Goal: Task Accomplishment & Management: Complete application form

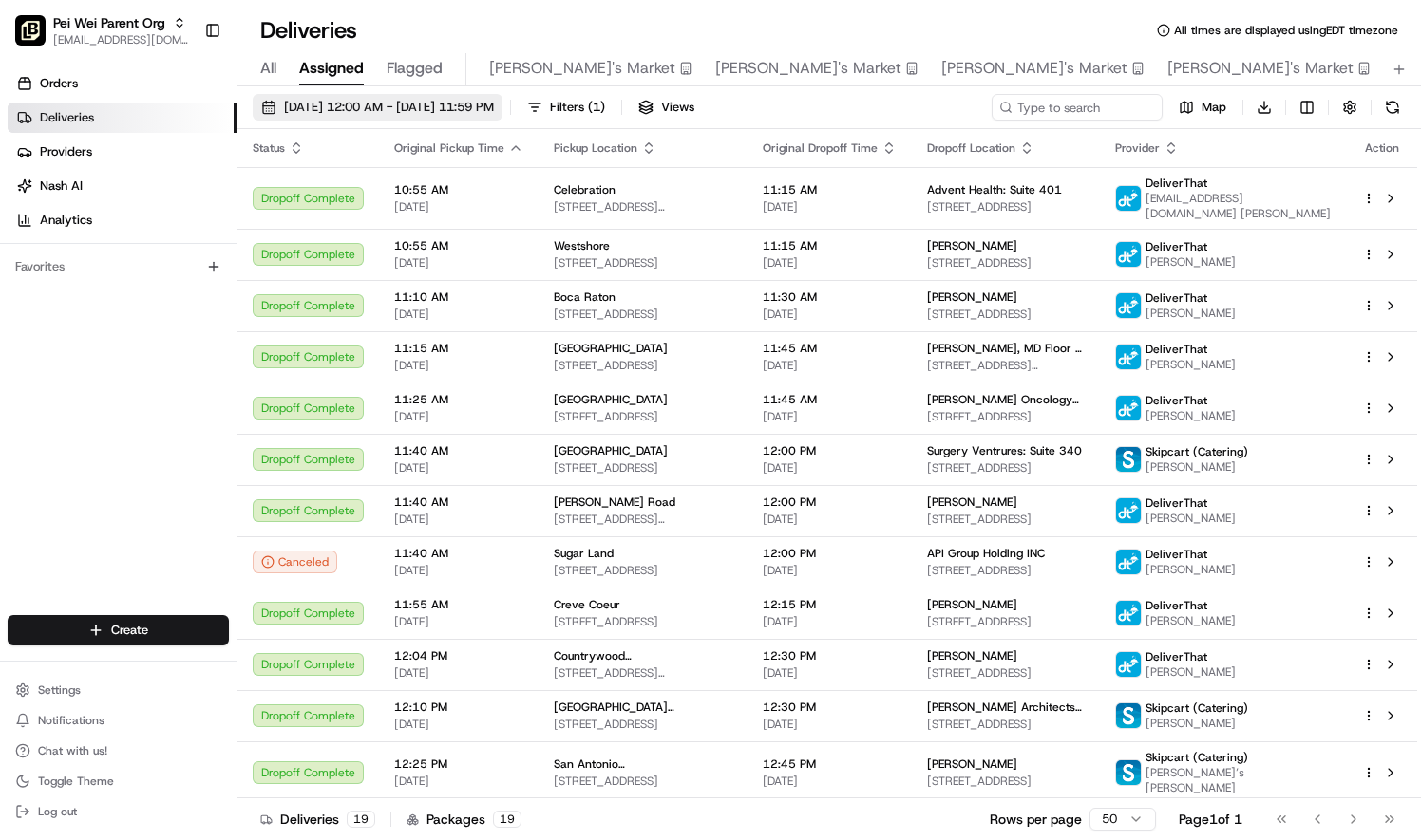
click at [399, 97] on button "08/20/2025 12:00 AM - 08/20/2025 11:59 PM" at bounding box center [378, 107] width 250 height 26
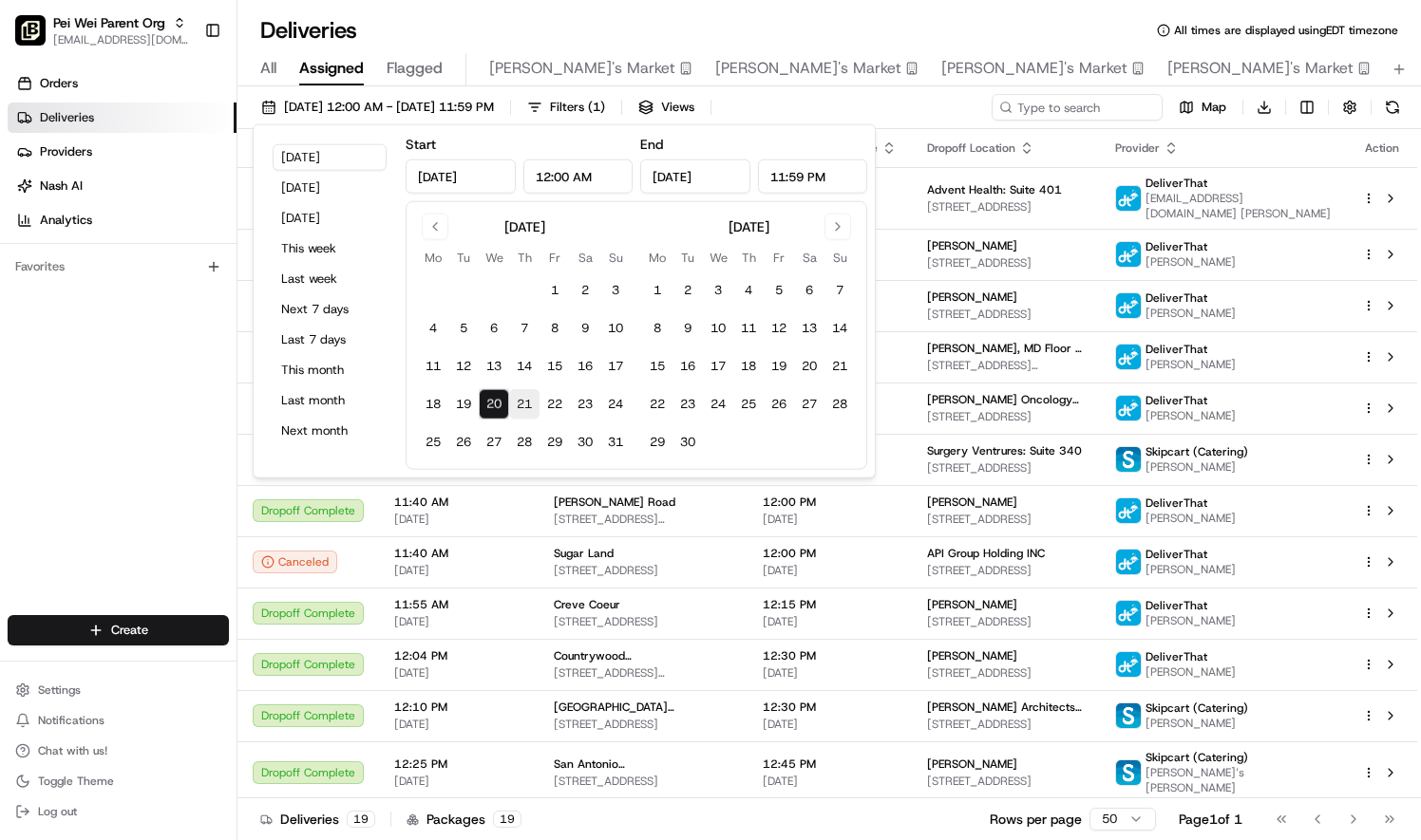
click at [522, 400] on button "21" at bounding box center [523, 404] width 30 height 30
type input "Aug 21, 2025"
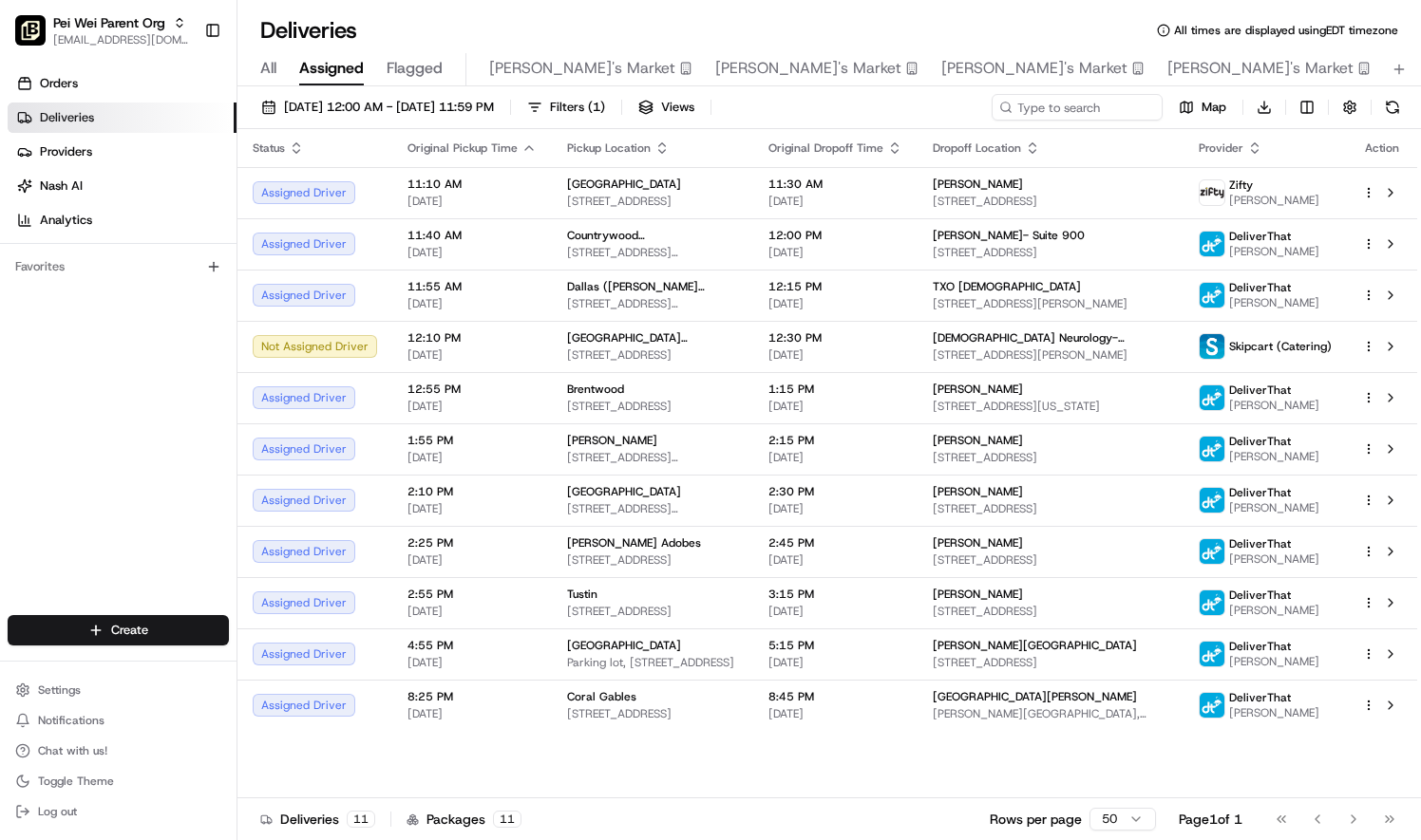
click at [706, 765] on div "Status Original Pickup Time Pickup Location Original Dropoff Time Dropoff Locat…" at bounding box center [827, 463] width 1180 height 669
click at [1369, 346] on html "[PERSON_NAME] Parent Org [EMAIL_ADDRESS][DOMAIN_NAME] Toggle Sidebar Orders Del…" at bounding box center [710, 420] width 1421 height 840
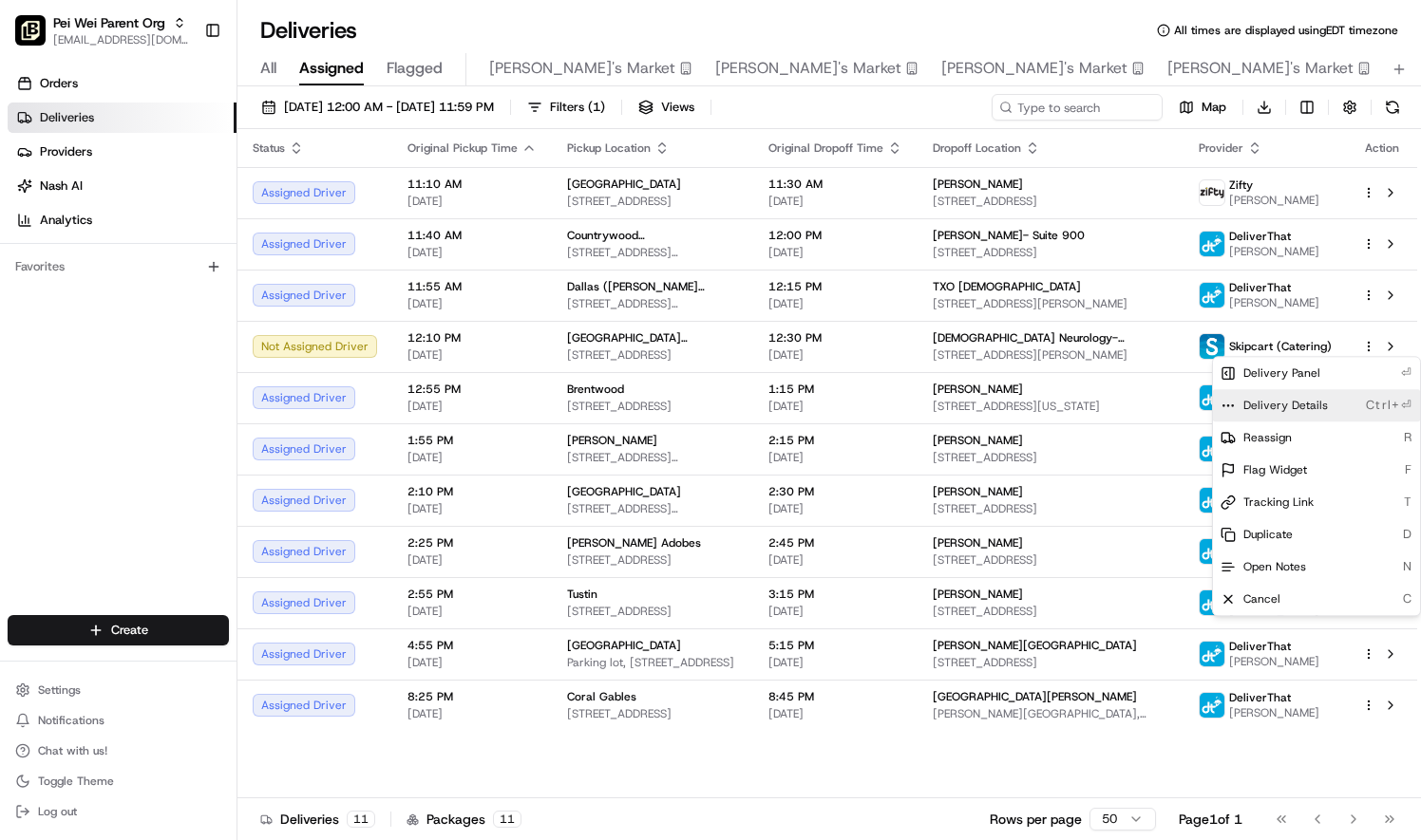
click at [1328, 410] on div "Delivery Details Ctrl+⏎" at bounding box center [1317, 405] width 207 height 32
click at [166, 22] on html "Pei Wei Parent Org liz.janeway@peiwei.com Toggle Sidebar Orders Deliveries Prov…" at bounding box center [710, 420] width 1421 height 840
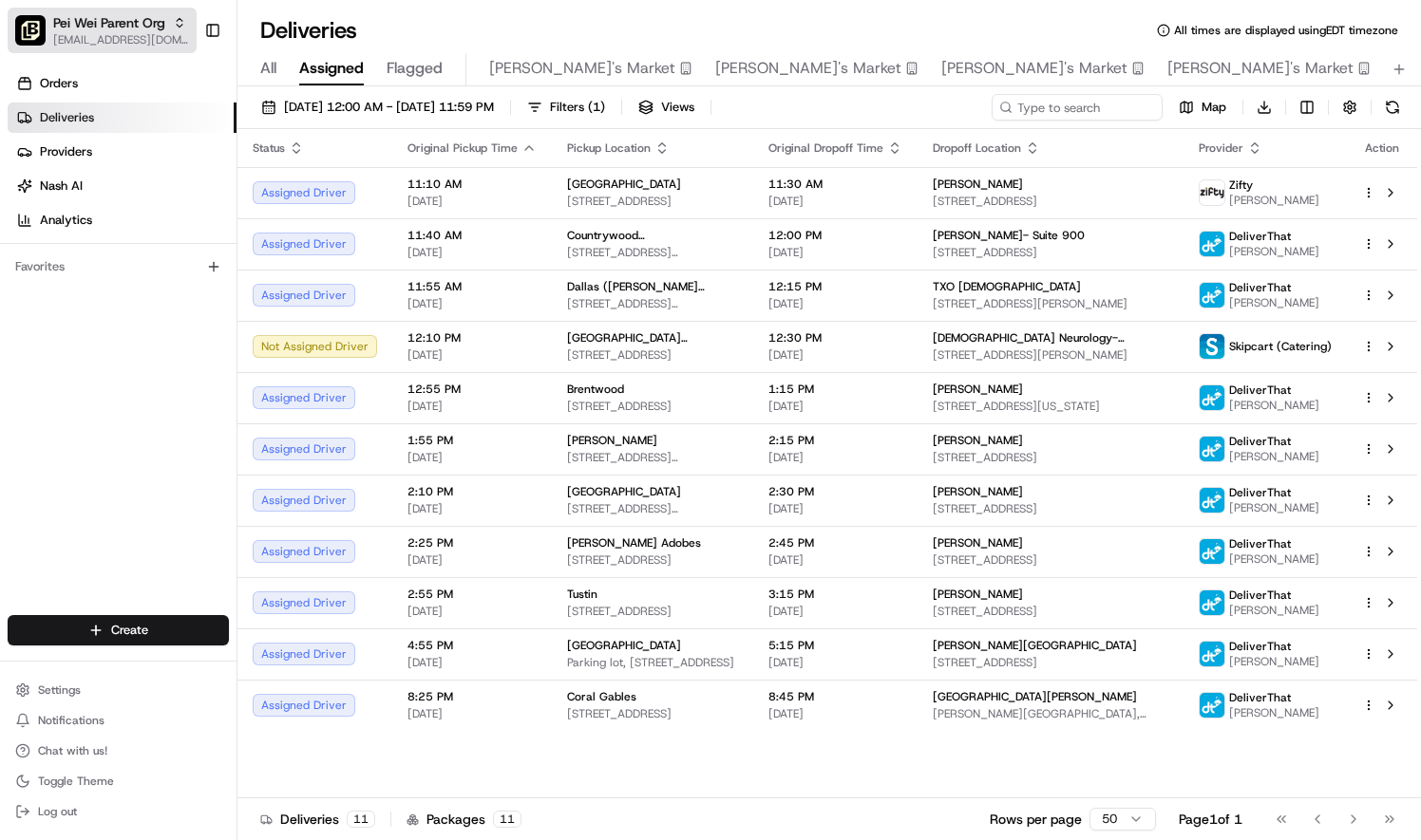
click at [172, 37] on span "[EMAIL_ADDRESS][DOMAIN_NAME]" at bounding box center [121, 40] width 136 height 16
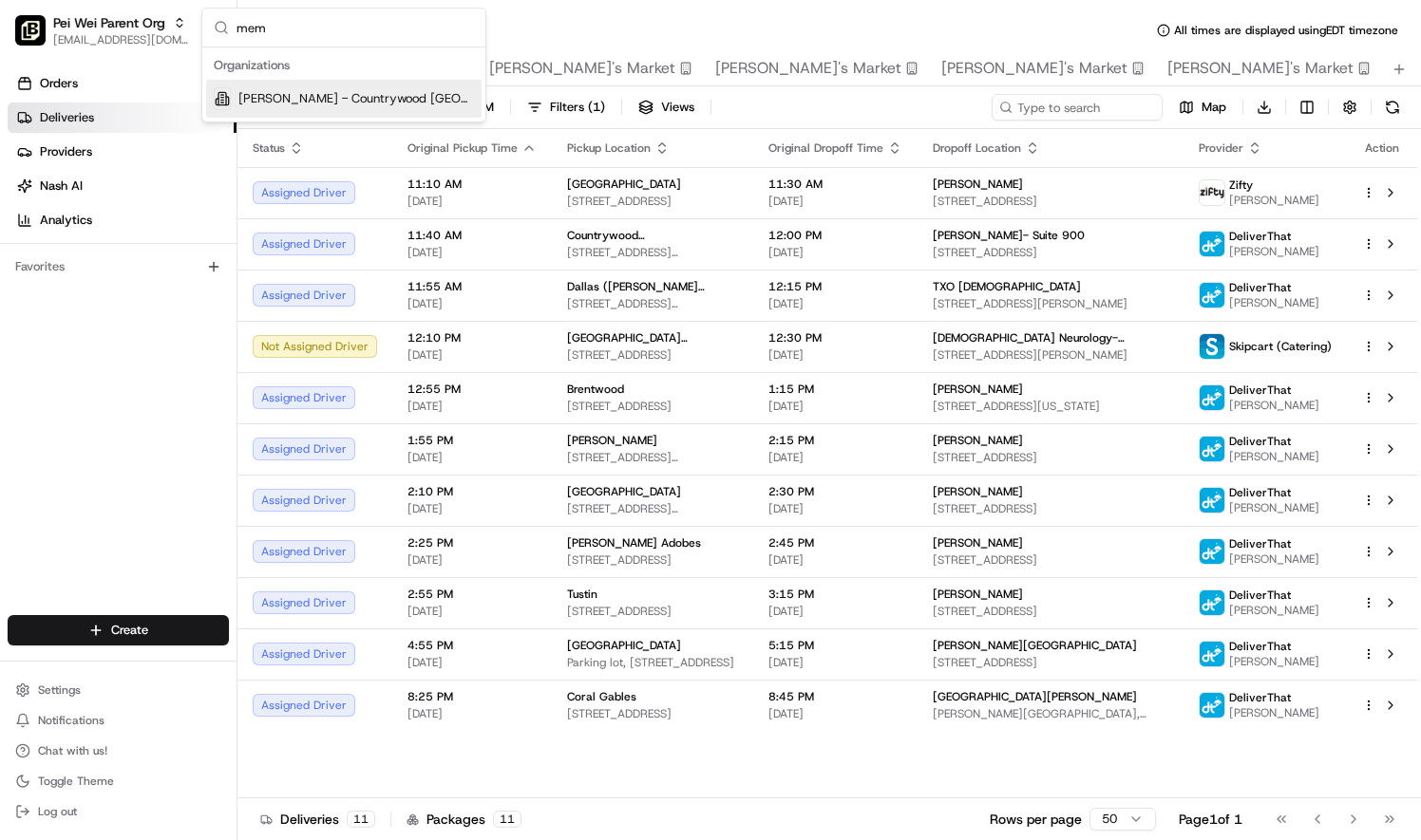
type input "mem"
click at [298, 99] on span "Pei Wei - Countrywood Memphis" at bounding box center [356, 99] width 236 height 17
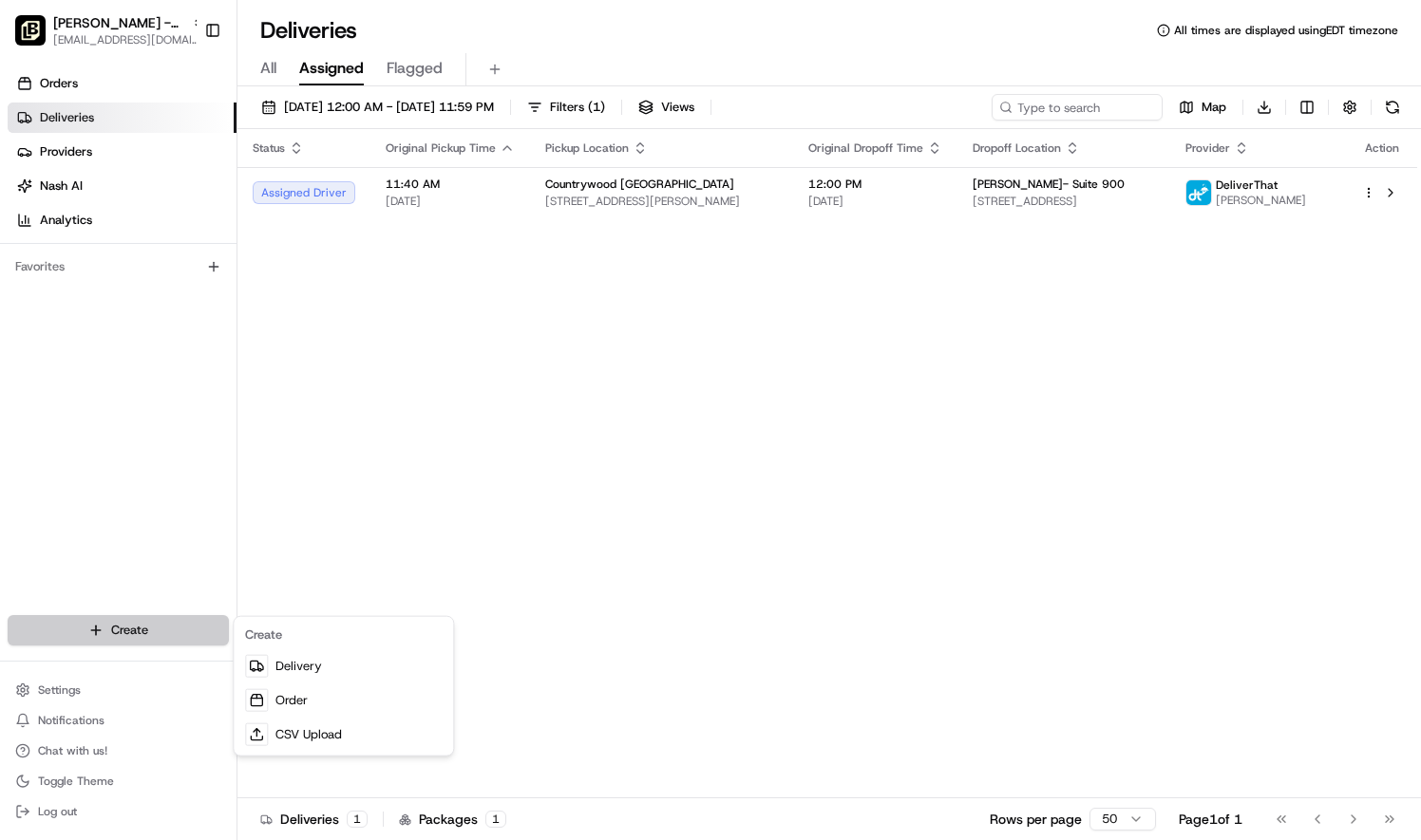
click at [119, 624] on html "Pei Wei - Countrywood Memphis liz.janeway@peiwei.com Toggle Sidebar Orders Deli…" at bounding box center [710, 420] width 1421 height 840
click at [298, 666] on link "Delivery" at bounding box center [343, 666] width 212 height 34
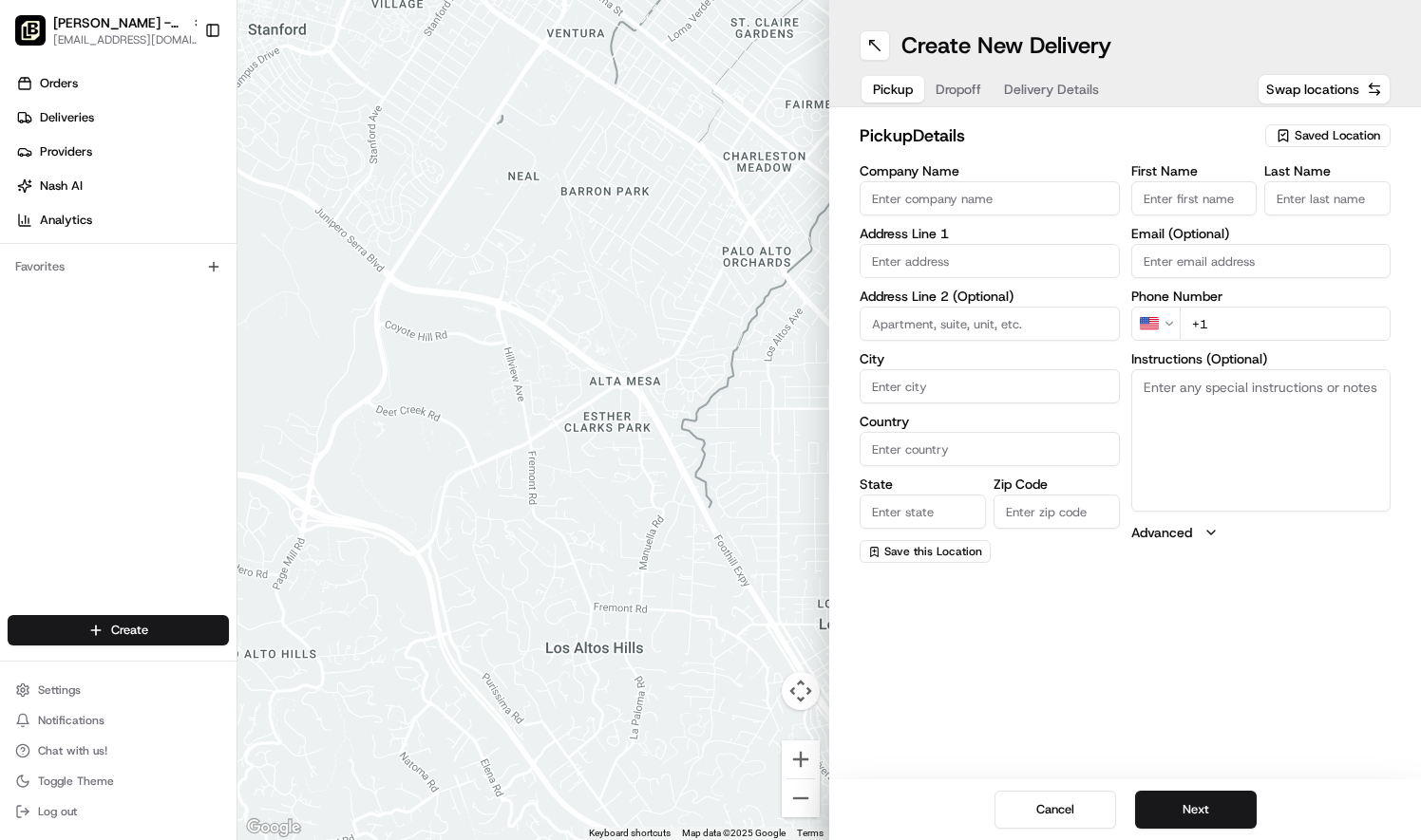
click at [874, 200] on input "Company Name" at bounding box center [990, 198] width 261 height 34
click at [900, 200] on input "Pei Wei" at bounding box center [990, 198] width 261 height 34
click at [1055, 192] on input "Pei Wei" at bounding box center [990, 198] width 261 height 34
type input "PEI WEI ASIAN KITCHEN"
click at [1163, 202] on input "First Name" at bounding box center [1194, 198] width 126 height 34
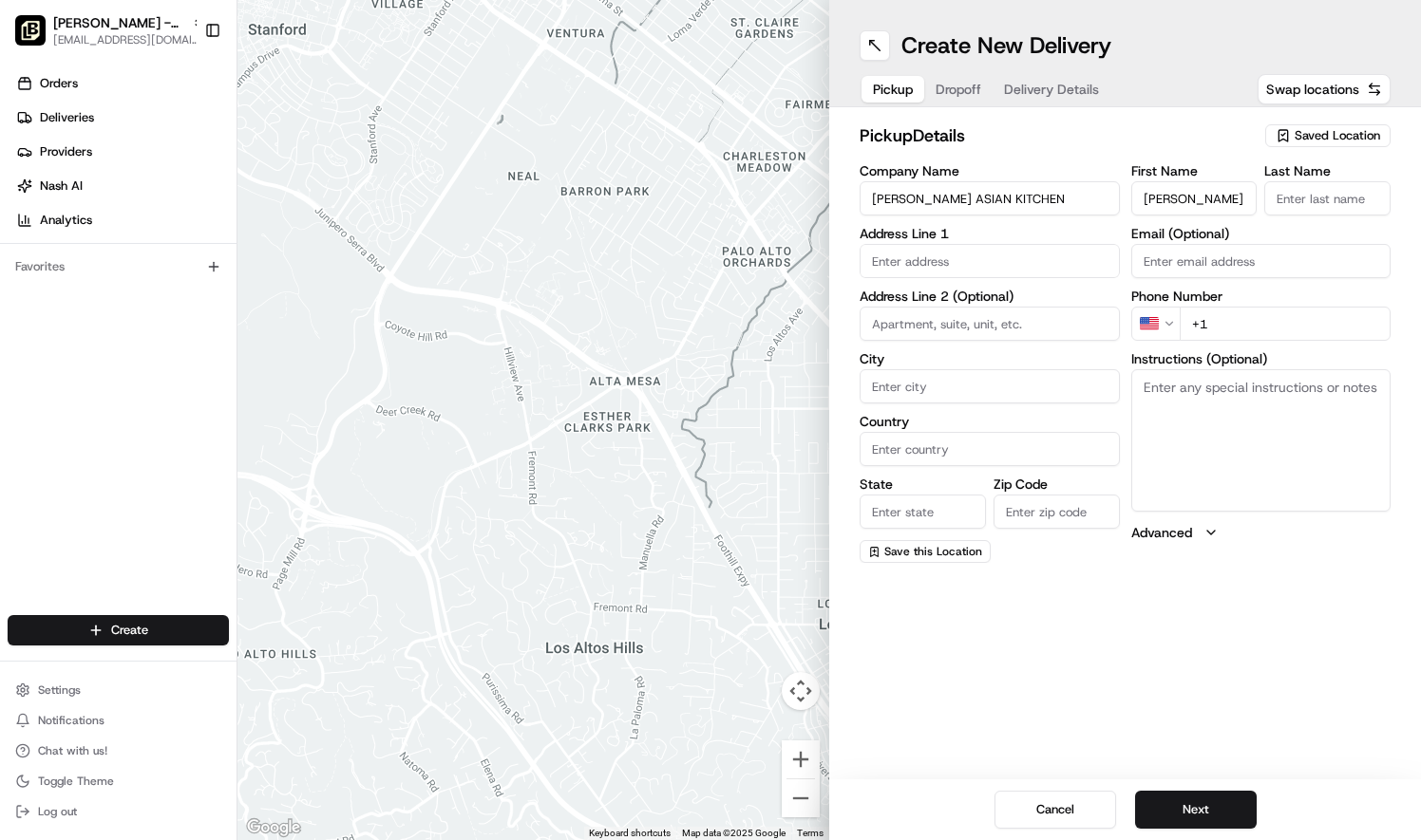
click at [1067, 240] on div "Address Line 1" at bounding box center [990, 252] width 261 height 51
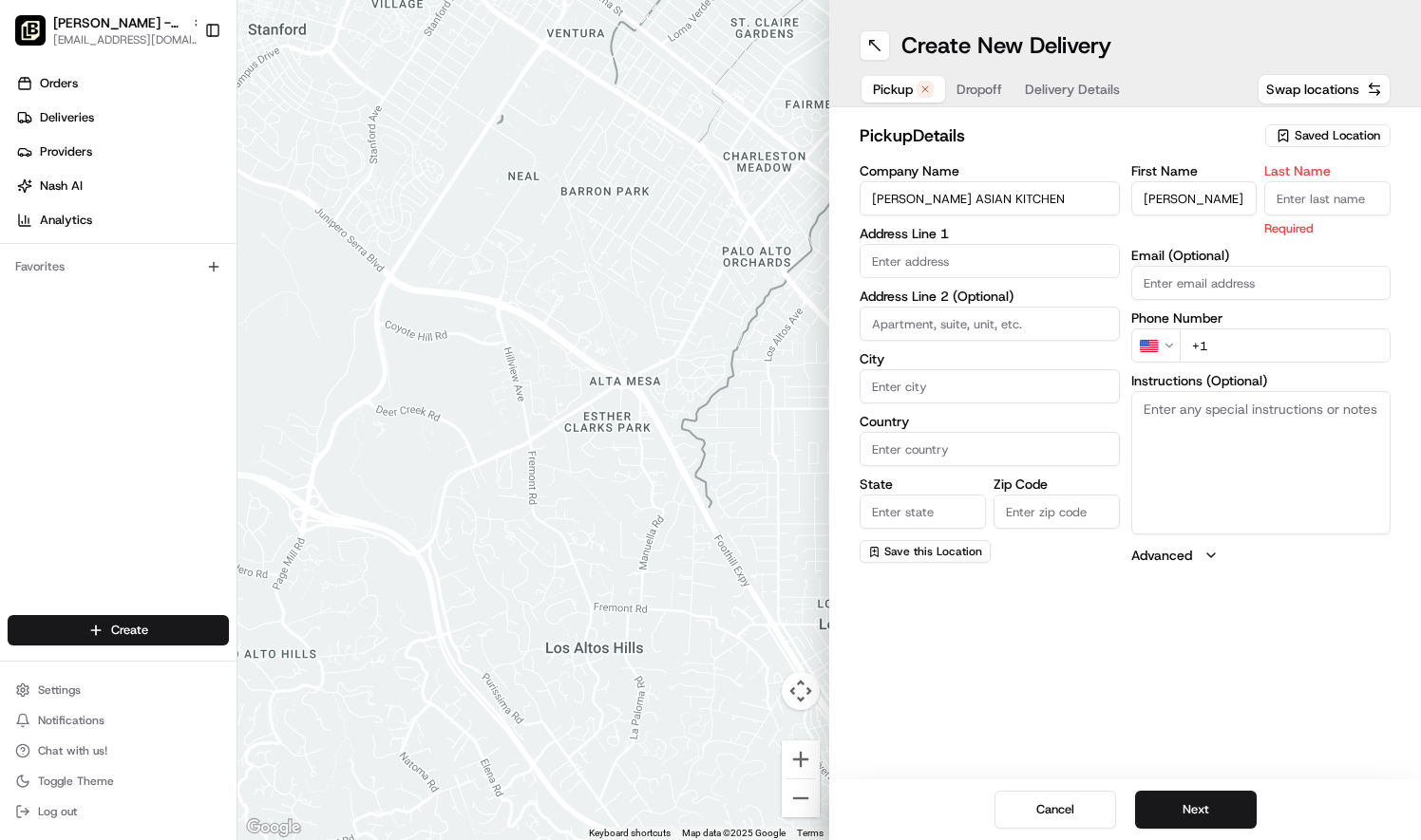
click at [1304, 194] on input "Last Name" at bounding box center [1328, 198] width 126 height 34
click at [1163, 189] on input "Liz" at bounding box center [1194, 198] width 126 height 34
type input "L"
type input "Todd"
click at [1281, 187] on input "Last Name" at bounding box center [1328, 198] width 126 height 34
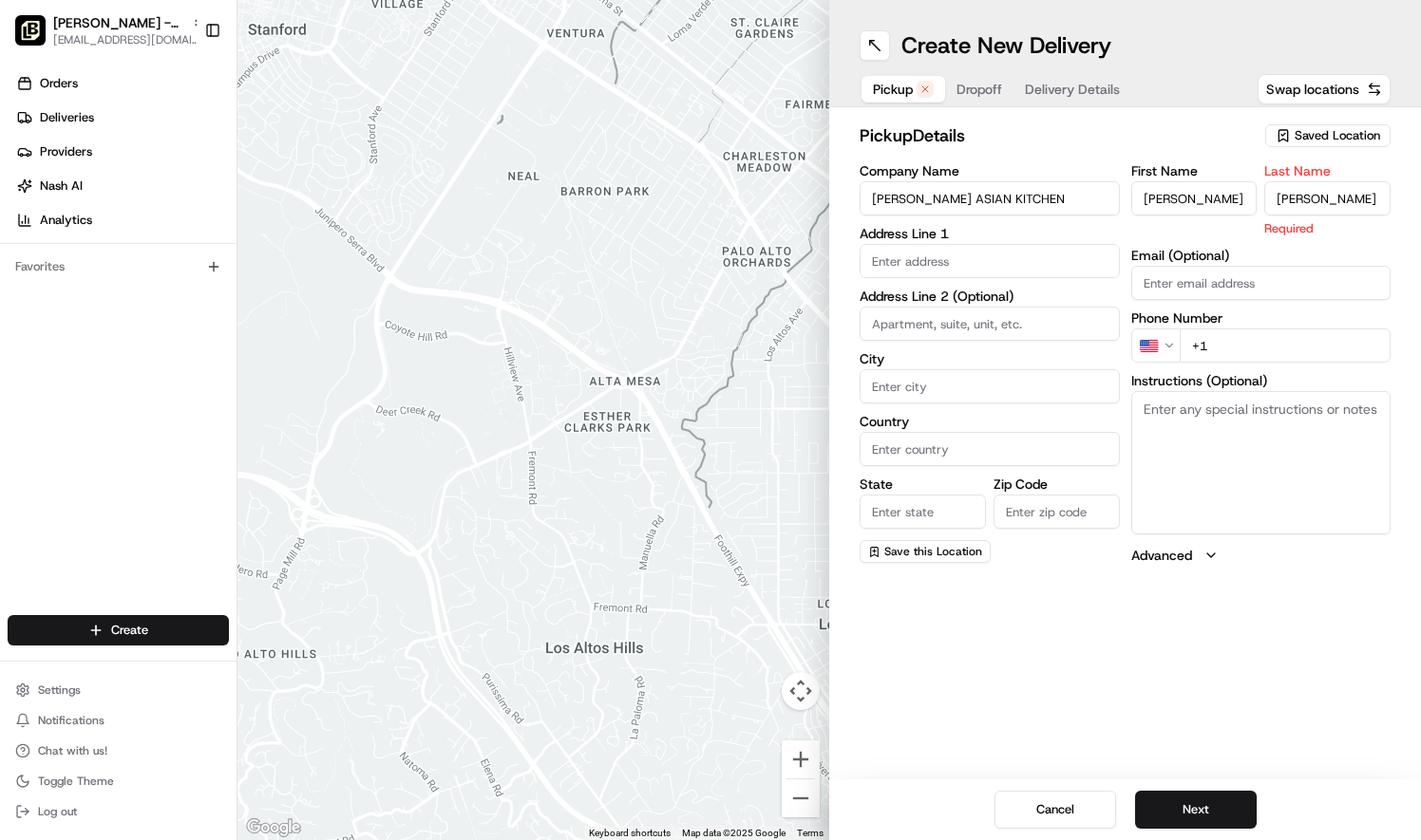
type input "HIndman"
click at [975, 264] on input "text" at bounding box center [990, 261] width 261 height 34
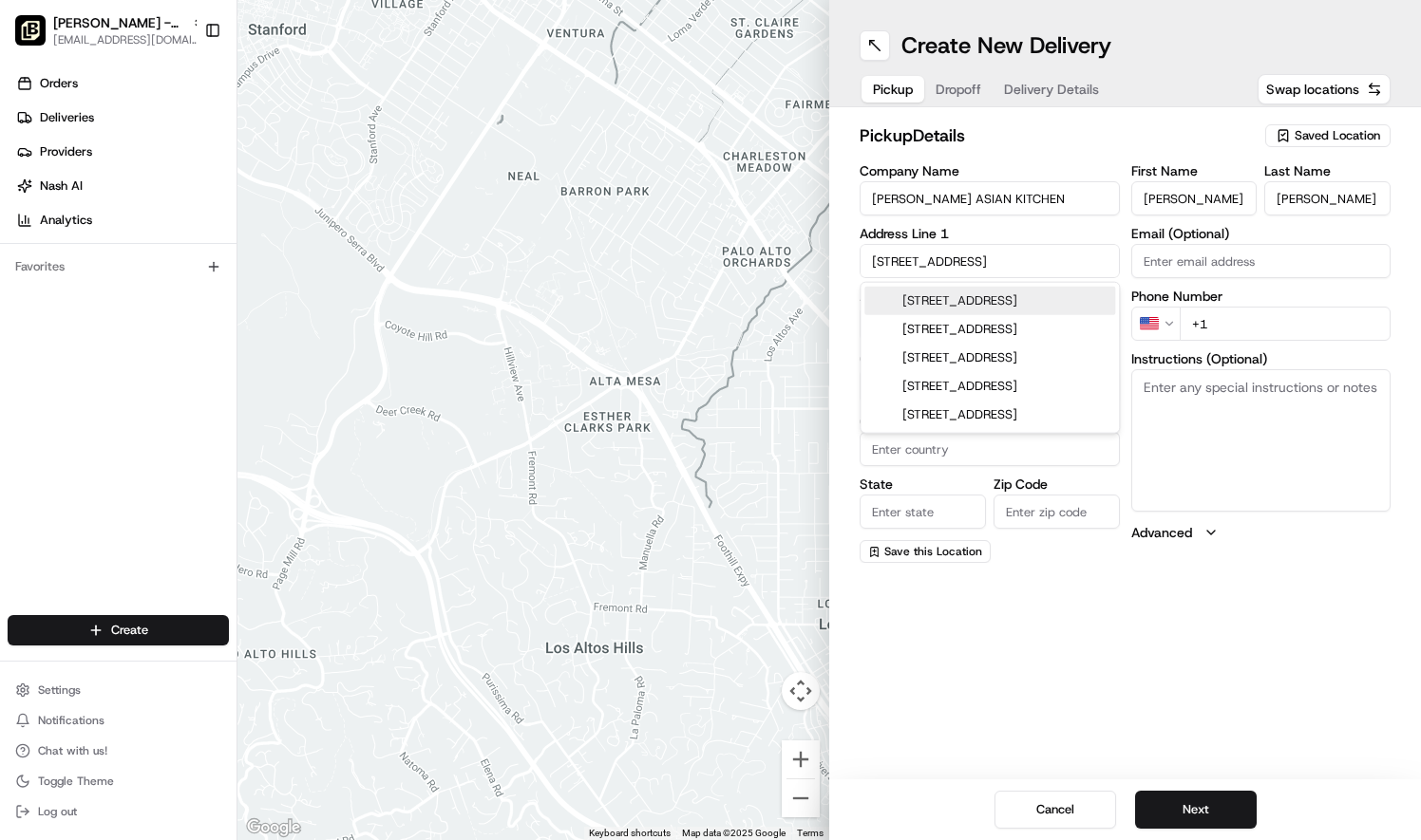
click at [951, 298] on div "2257 North Germantown Parkway, Cordova, TN" at bounding box center [990, 300] width 251 height 28
type input "[STREET_ADDRESS][PERSON_NAME]"
type input "Memphis"
type input "United States"
type input "TN"
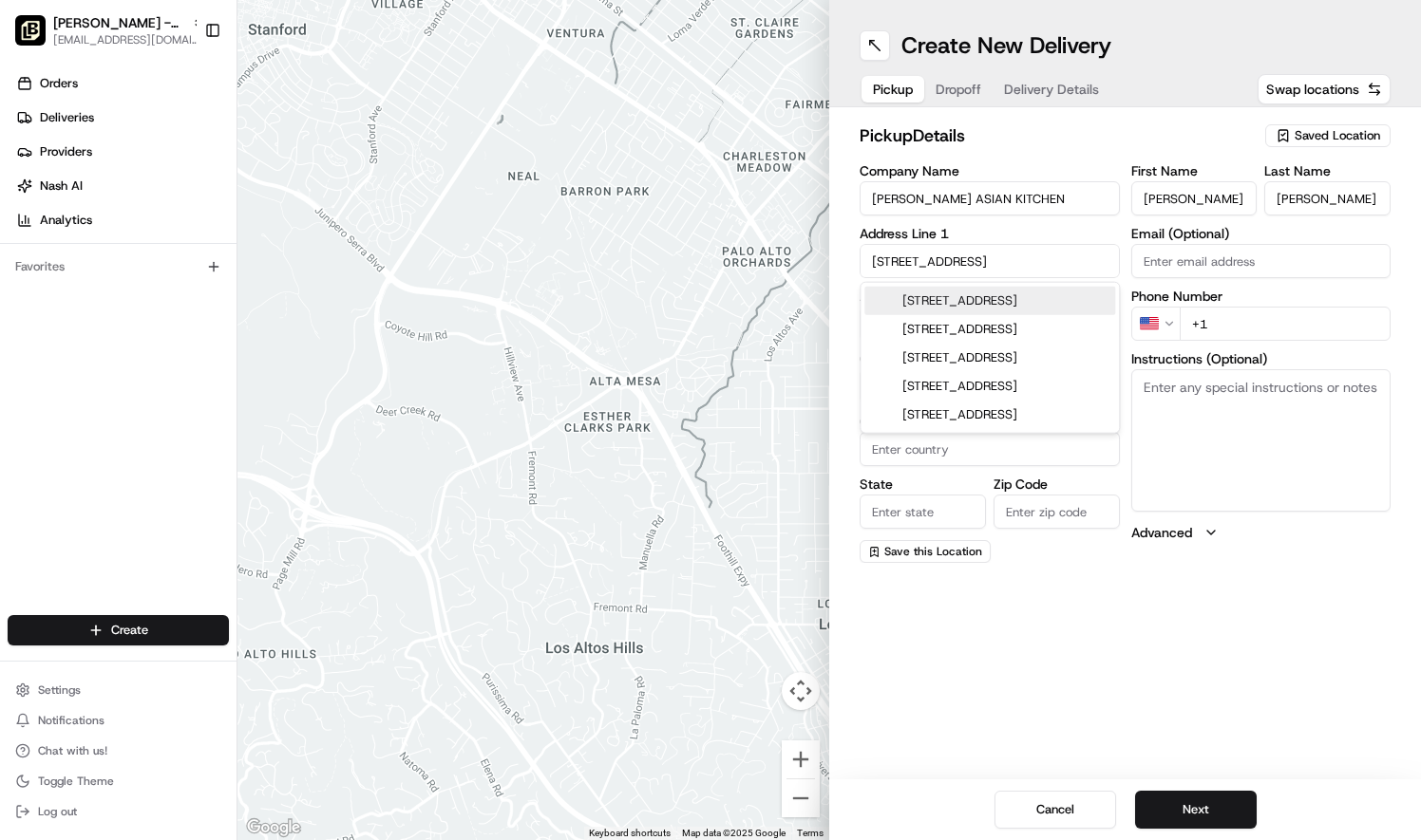
type input "38016"
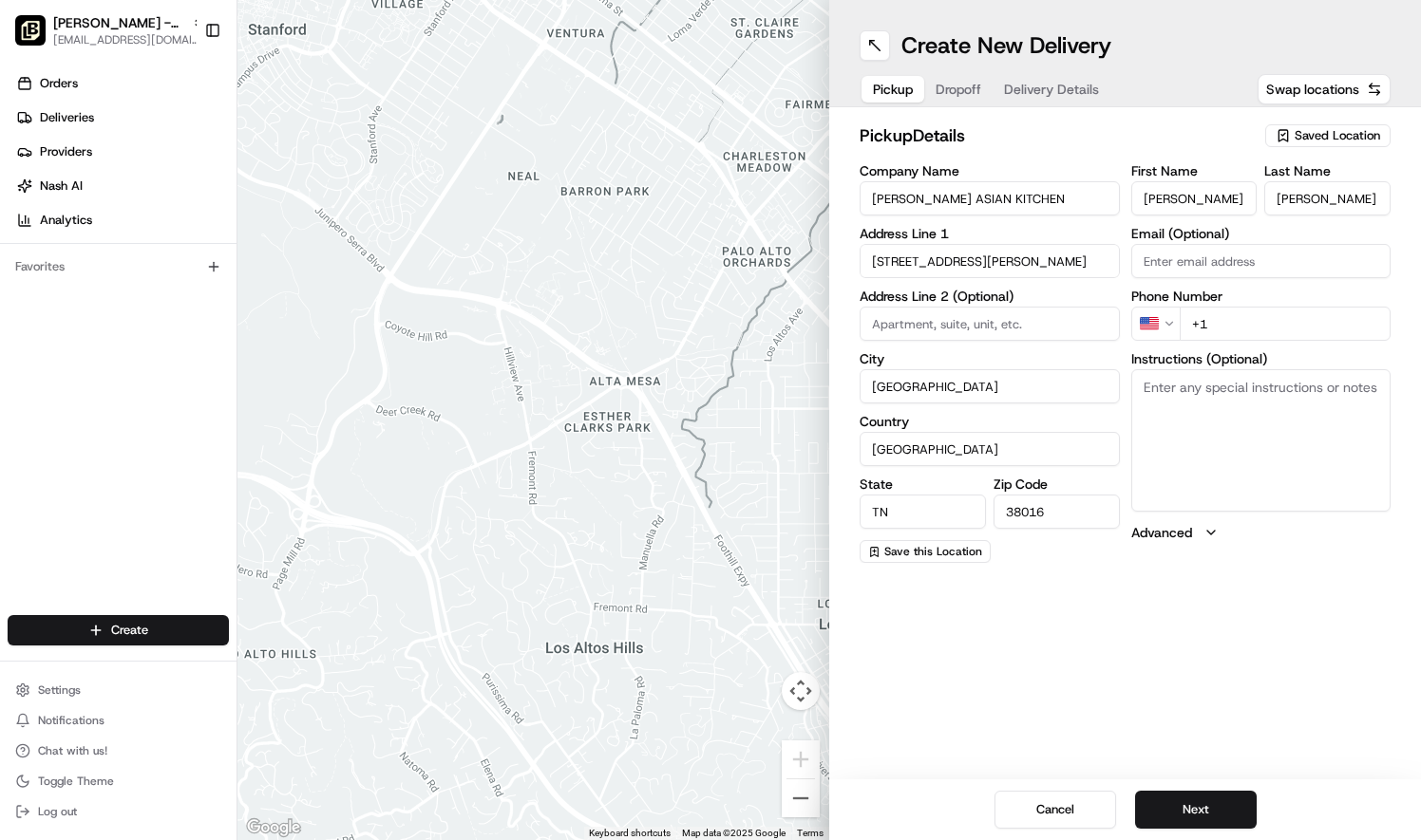
type input "2257 North Germantown Parkway"
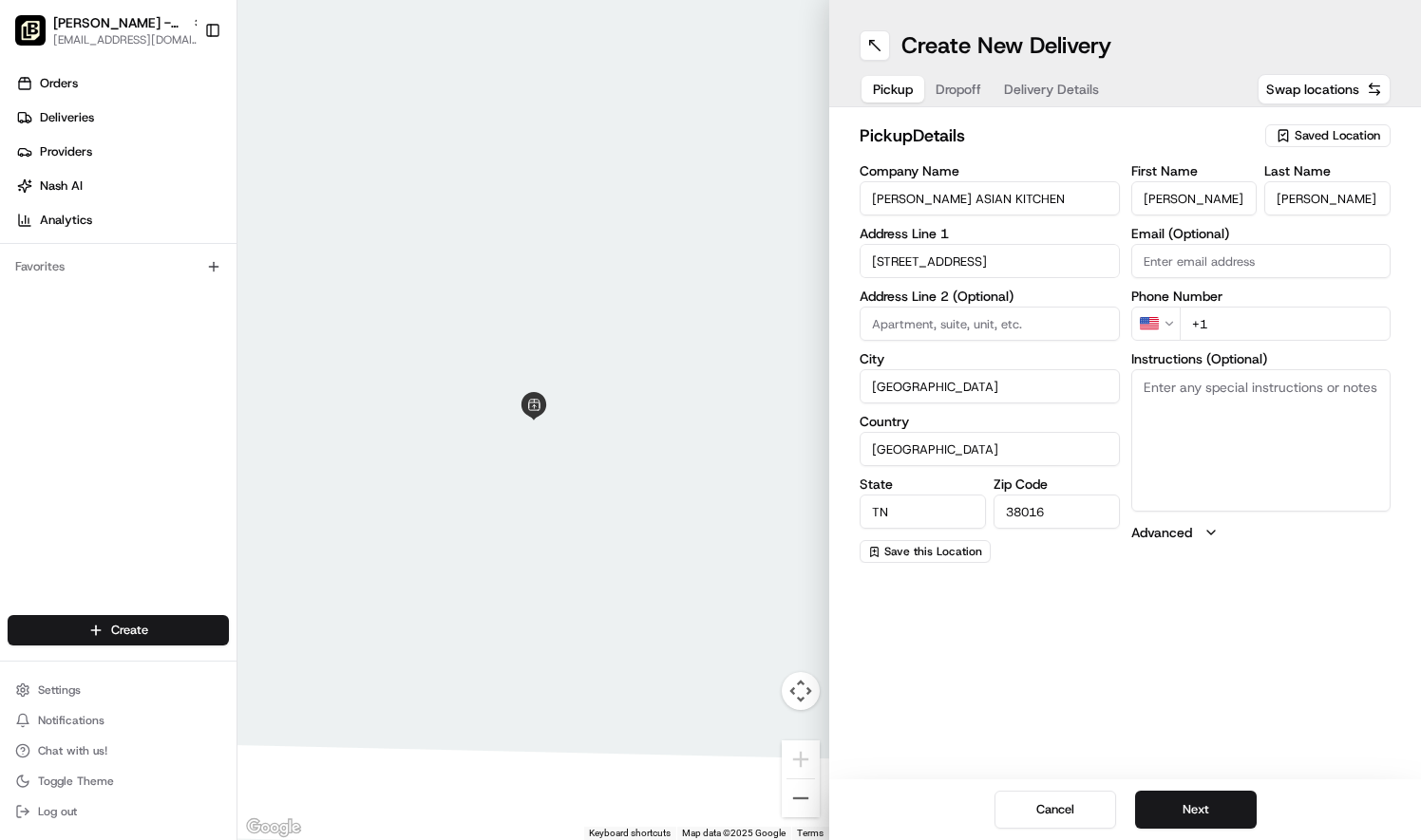
click at [1271, 321] on input "+1" at bounding box center [1285, 324] width 212 height 34
paste input "901 382 1822"
type input "+1 901 382 1822"
click at [1197, 257] on input "Email (Optional)" at bounding box center [1261, 261] width 261 height 34
type input "Liz.janeway@peiwei.com"
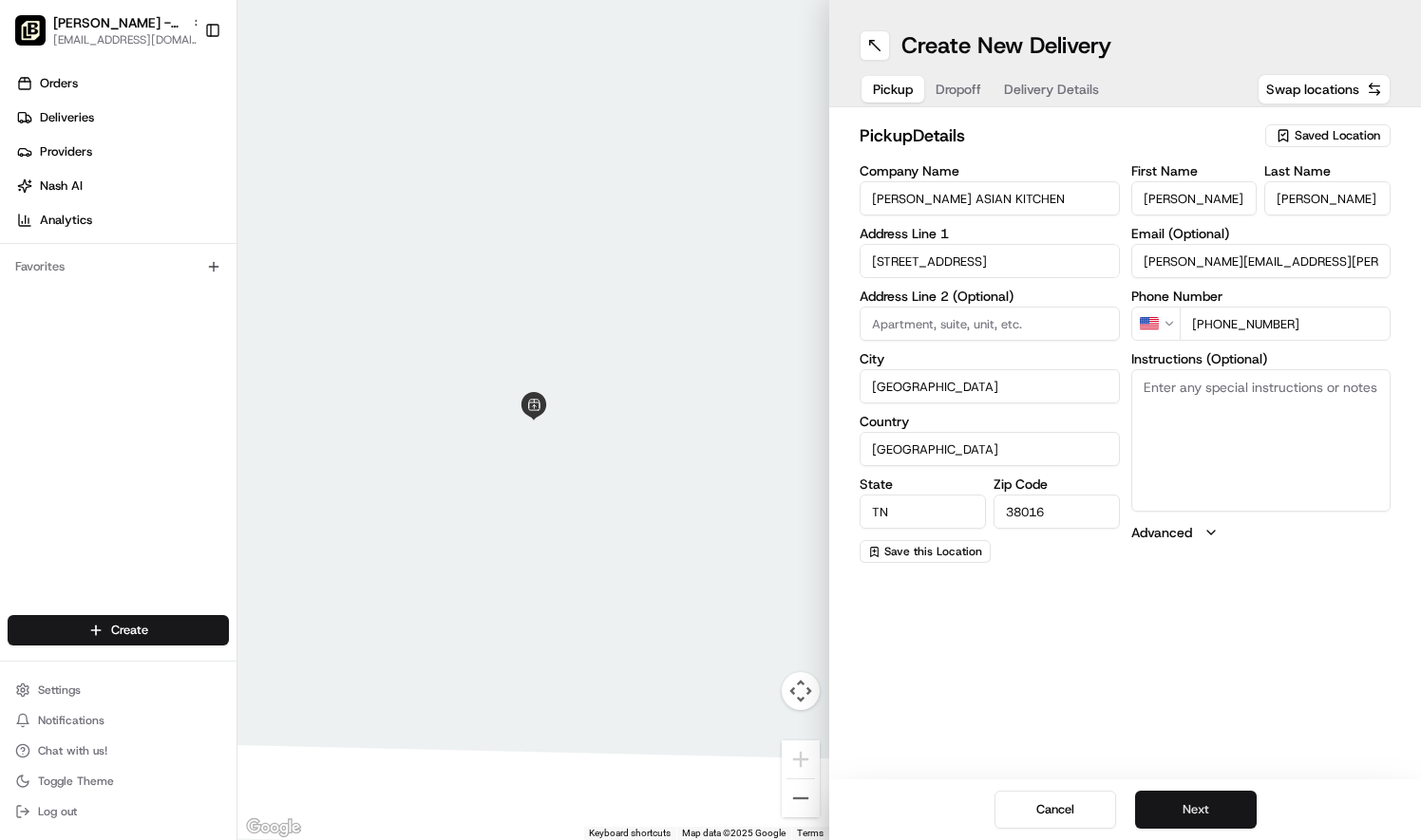
click at [1207, 801] on button "Next" at bounding box center [1195, 809] width 121 height 38
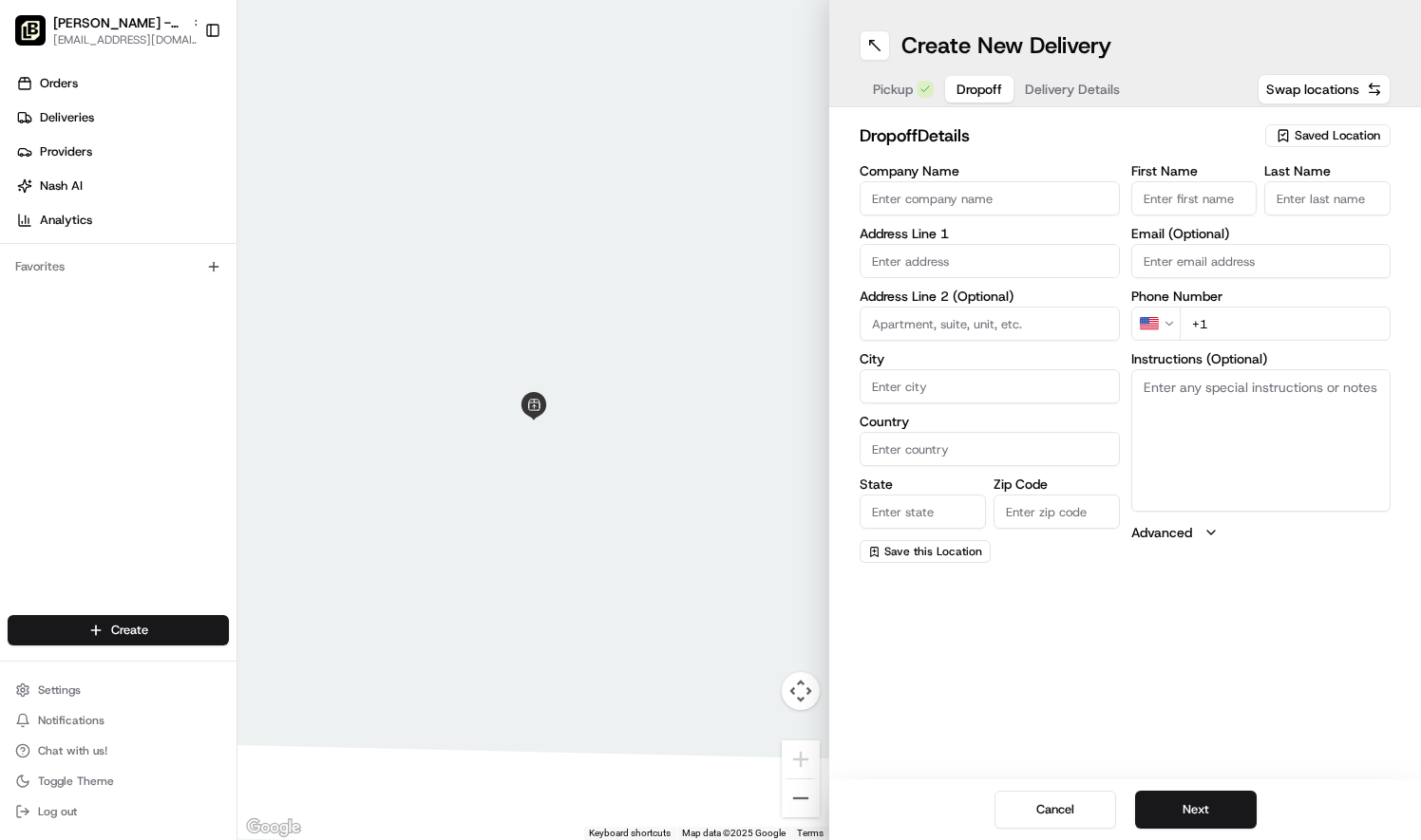
click at [952, 194] on input "Company Name" at bounding box center [990, 198] width 261 height 34
type input "[DEMOGRAPHIC_DATA] [MEDICAL_DATA]"
click at [924, 322] on input at bounding box center [990, 324] width 261 height 34
type input "Suite 330"
click at [893, 264] on input "text" at bounding box center [990, 261] width 261 height 34
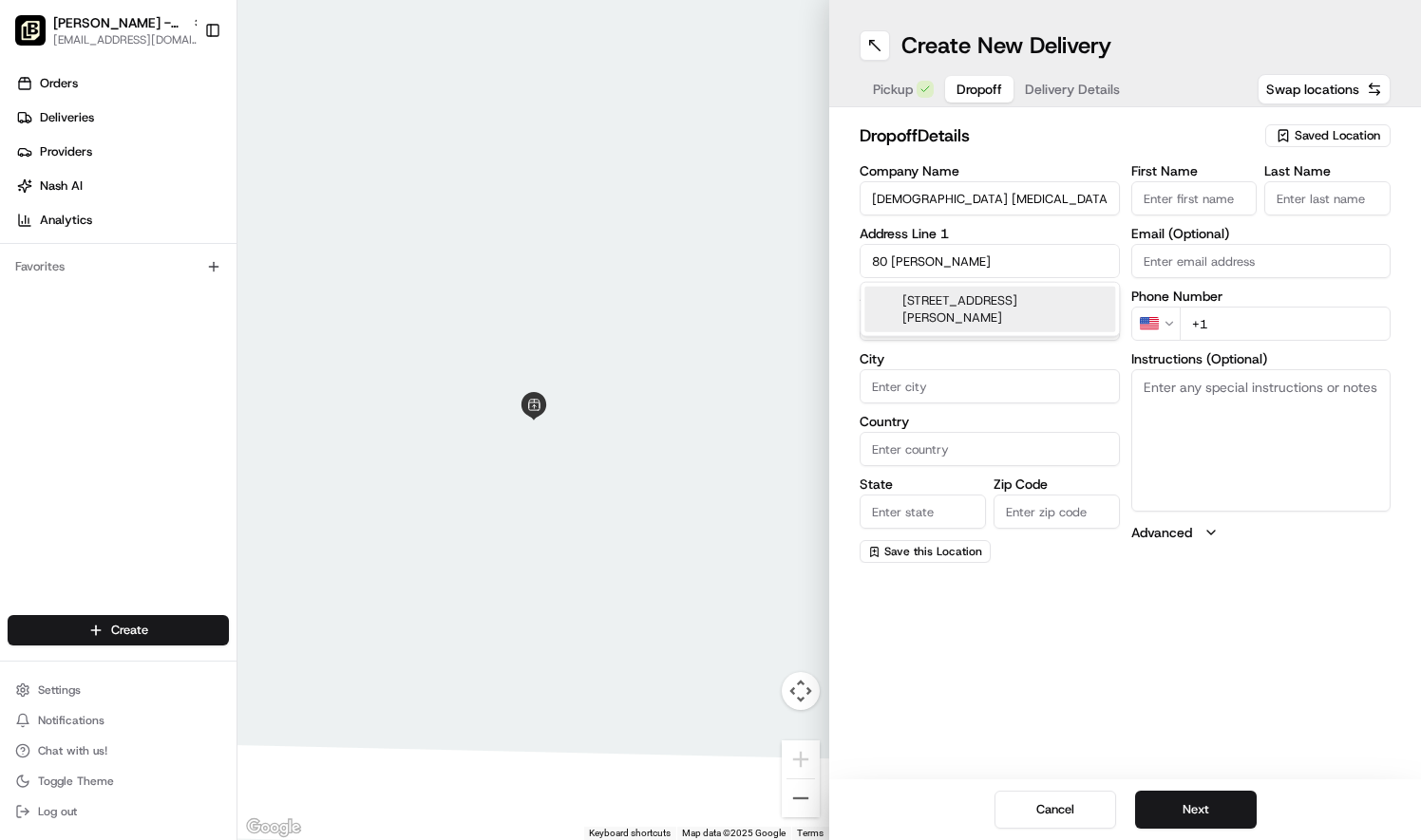
click at [933, 300] on div "80 Humphreys Center, Memphis, TN" at bounding box center [990, 309] width 251 height 46
type input "80 Humphreys Center, Memphis, TN 38120, USA"
type input "Memphis"
type input "United States"
type input "TN"
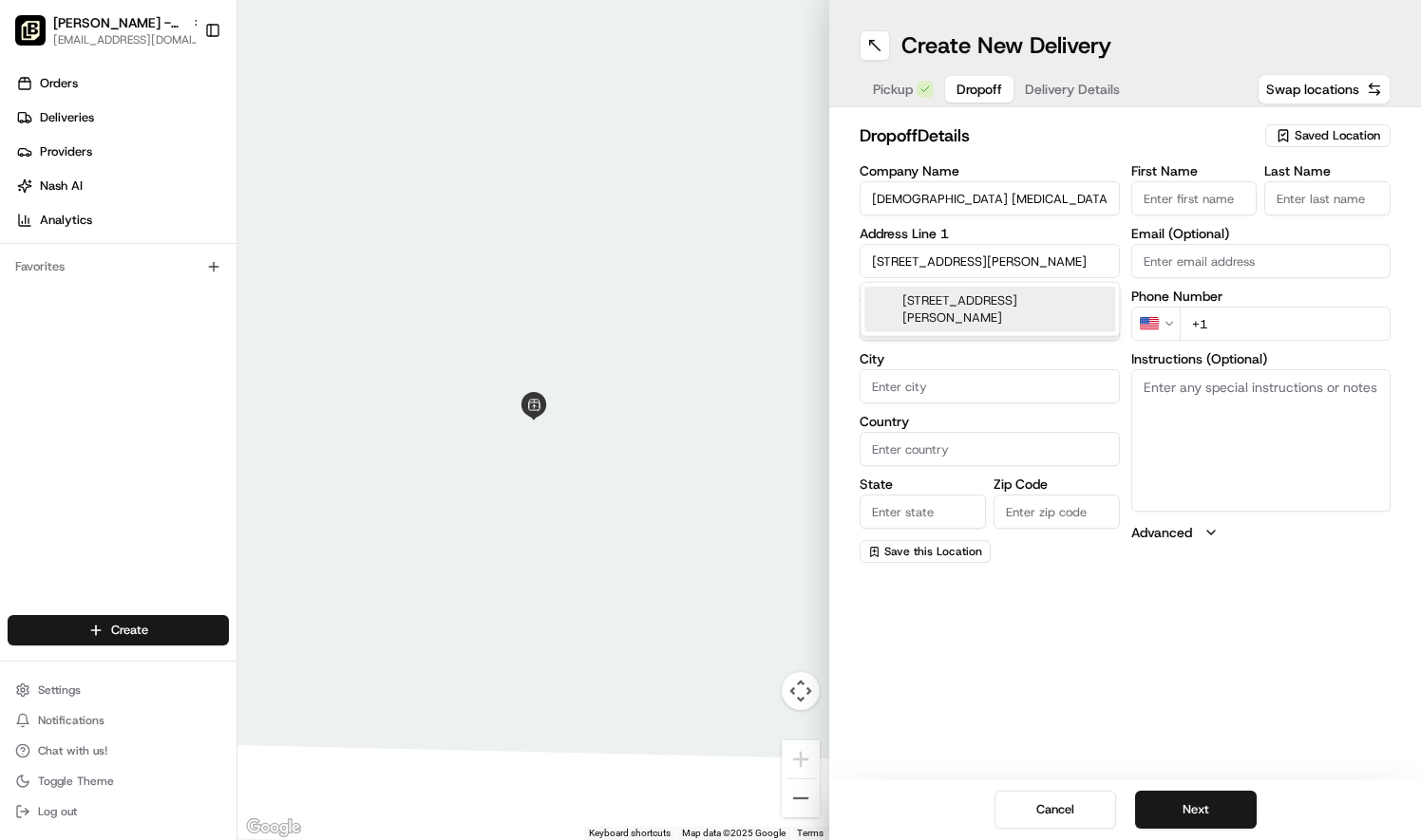
type input "38120"
type input "80 Humphreys Center"
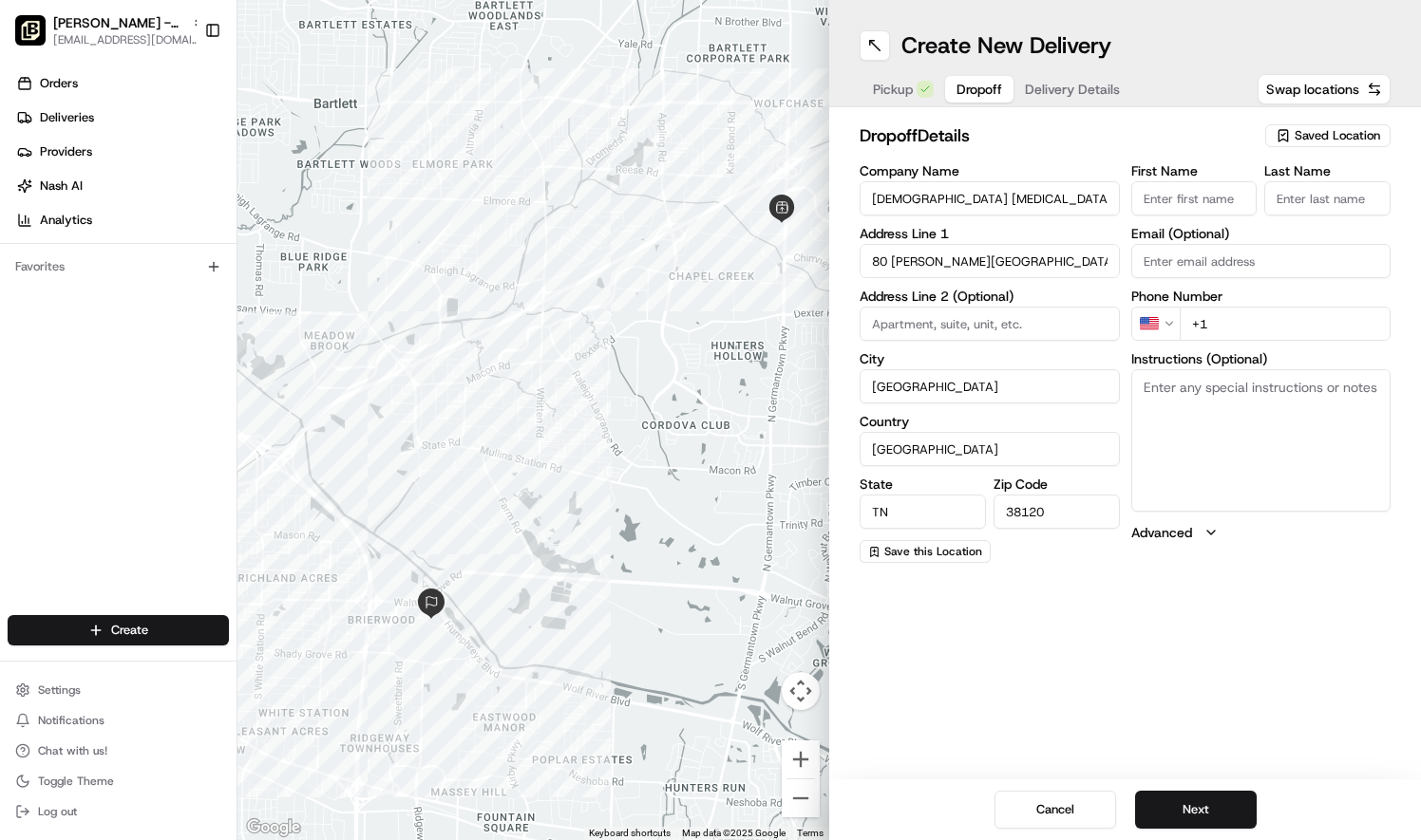
click at [1152, 199] on input "First Name" at bounding box center [1194, 198] width 126 height 34
type input "todd"
click at [1293, 202] on input "Last Name" at bounding box center [1328, 198] width 126 height 34
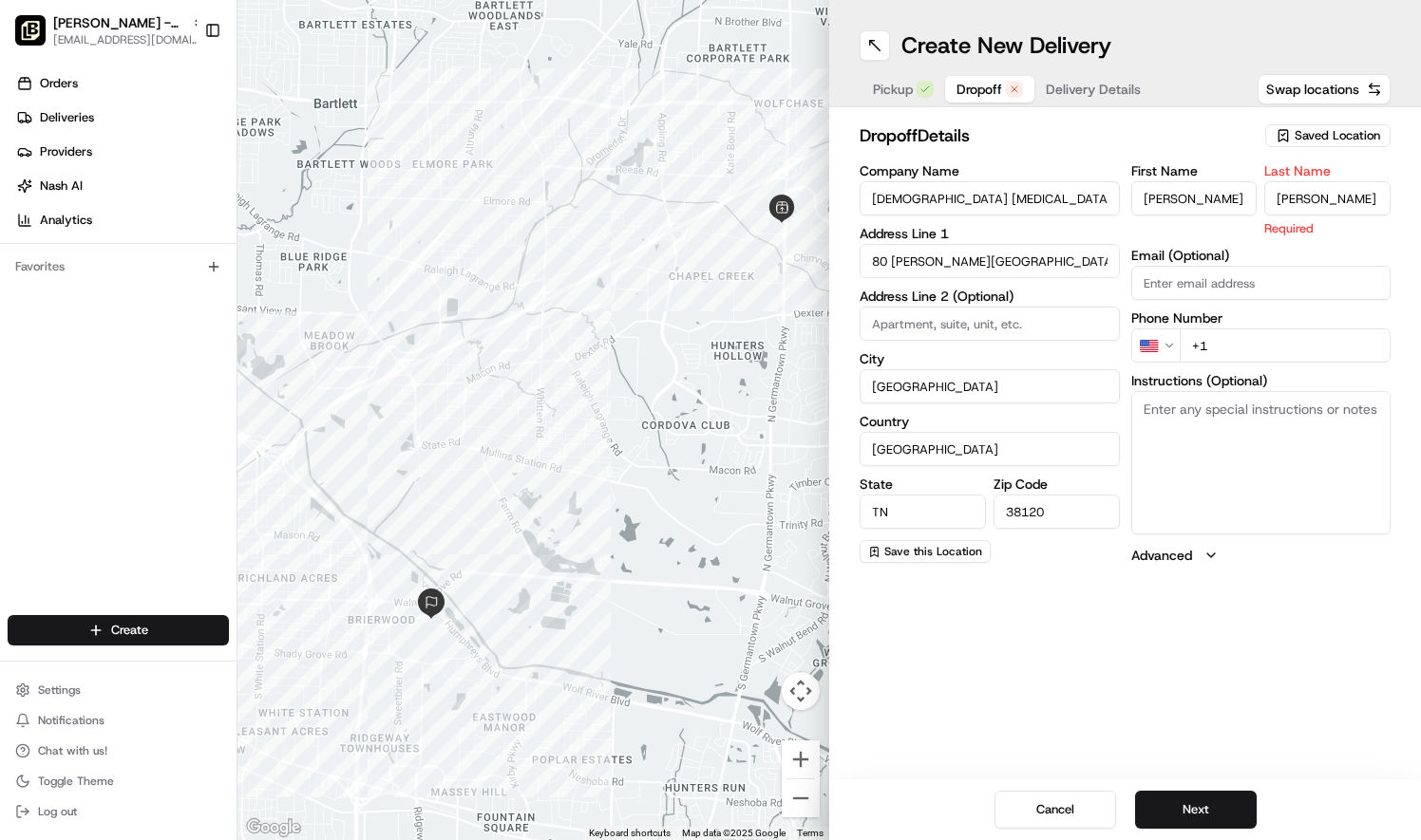
type input "Hindman"
click at [1235, 342] on div "First Name todd Last Name Hindman Required Email (Optional) Phone Number US +1 …" at bounding box center [1261, 365] width 261 height 401
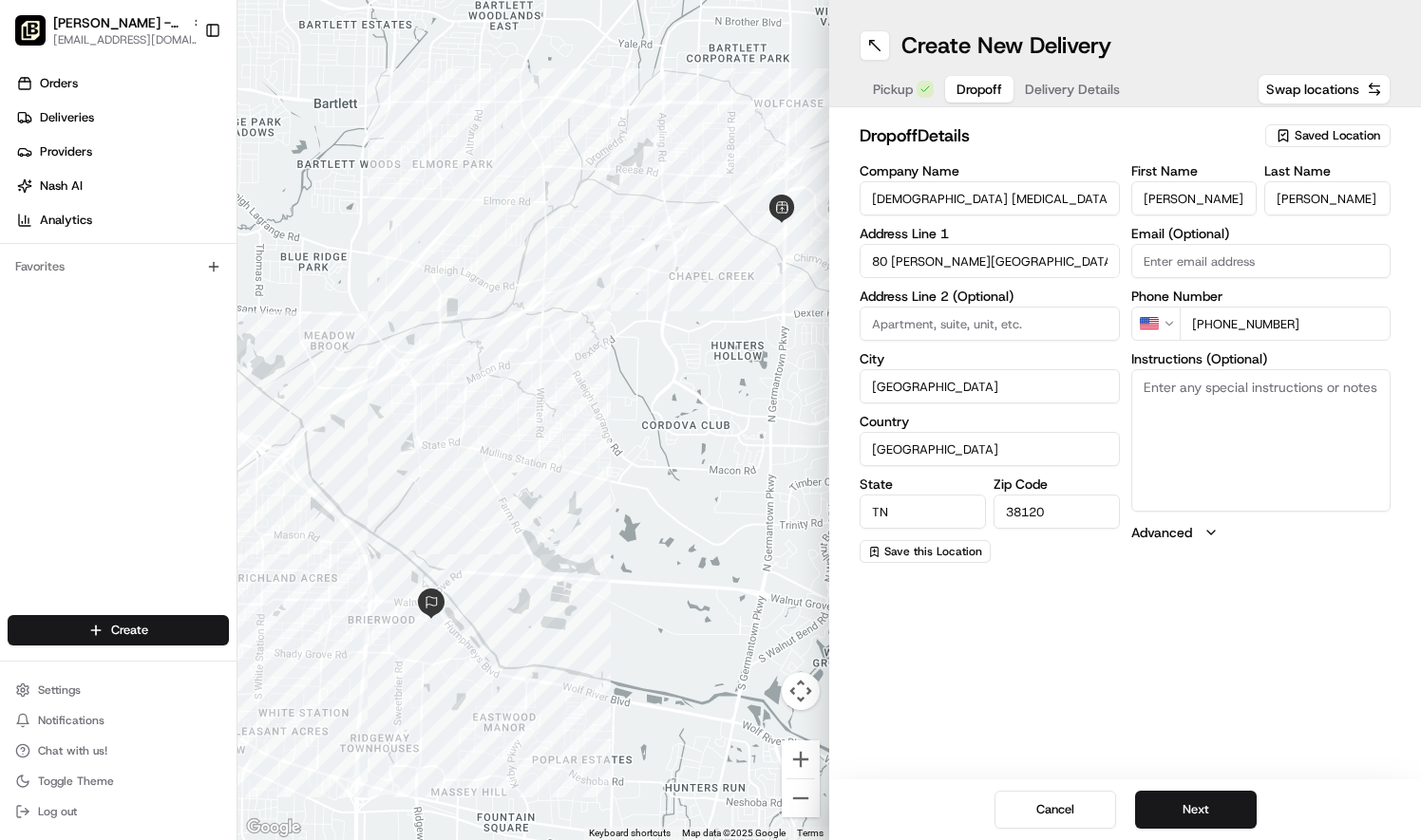
type input "+1 501 425 5663"
click at [1188, 395] on textarea "Instructions (Optional)" at bounding box center [1261, 440] width 261 height 142
type textarea "please arrive at 10:45am to set up"
click at [1191, 805] on button "Next" at bounding box center [1195, 809] width 121 height 38
click at [986, 90] on span "Dropoff" at bounding box center [979, 89] width 46 height 19
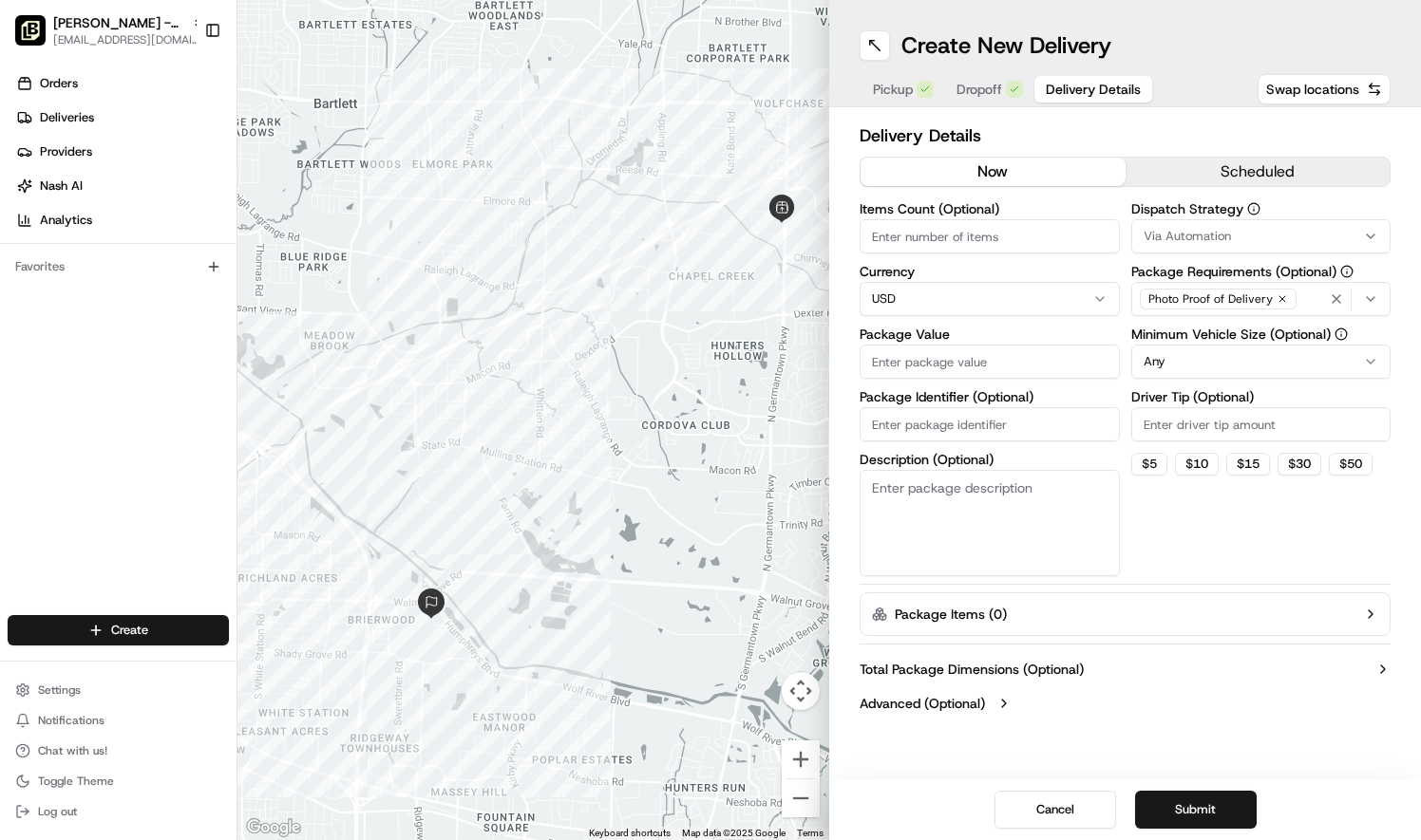
click at [1075, 91] on span "Delivery Details" at bounding box center [1093, 89] width 95 height 19
click at [1230, 169] on button "scheduled" at bounding box center [1257, 171] width 265 height 28
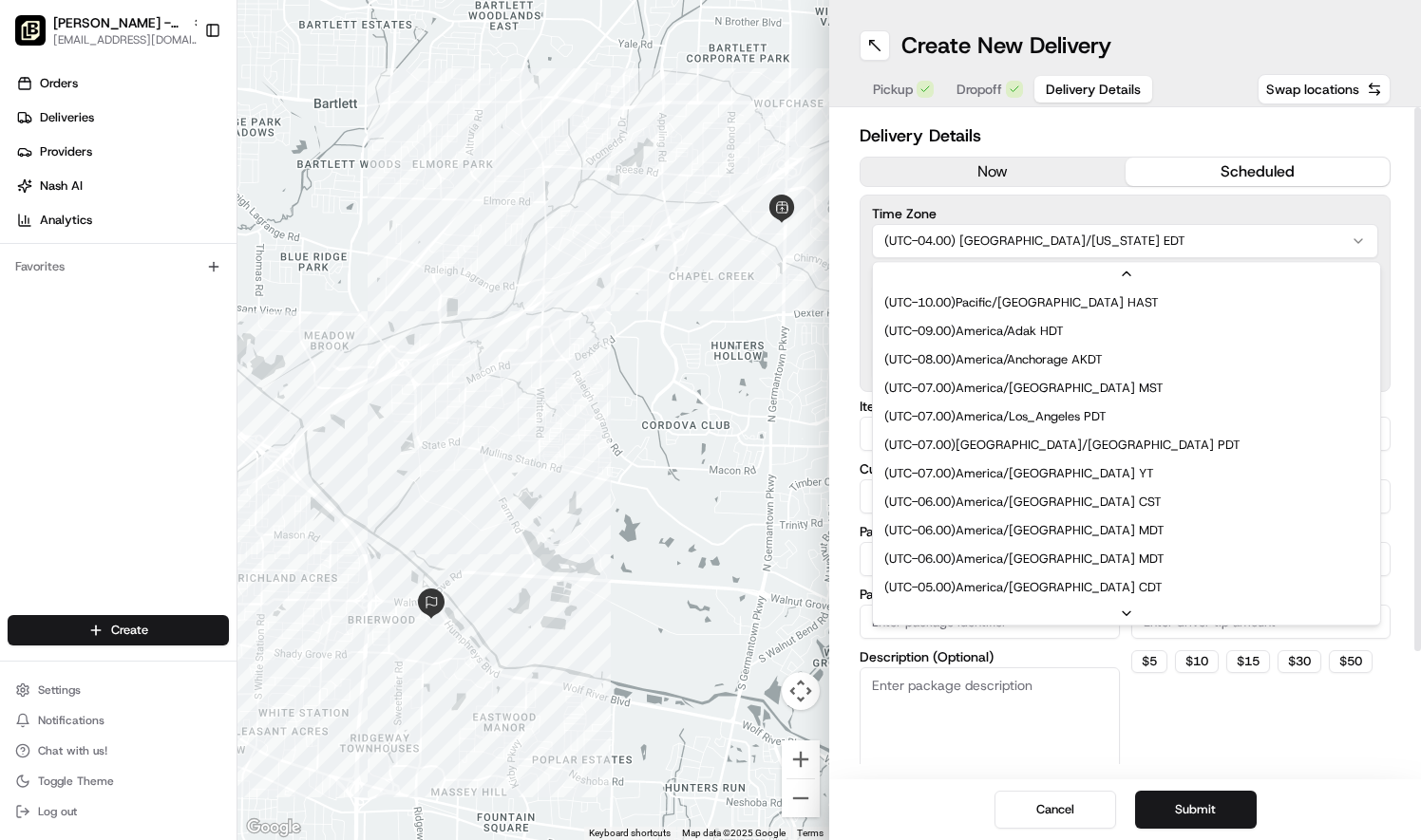
click at [1119, 239] on html "Pei Wei - Countrywood Memphis liz.janeway@peiwei.com Toggle Sidebar Orders Deli…" at bounding box center [710, 420] width 1421 height 840
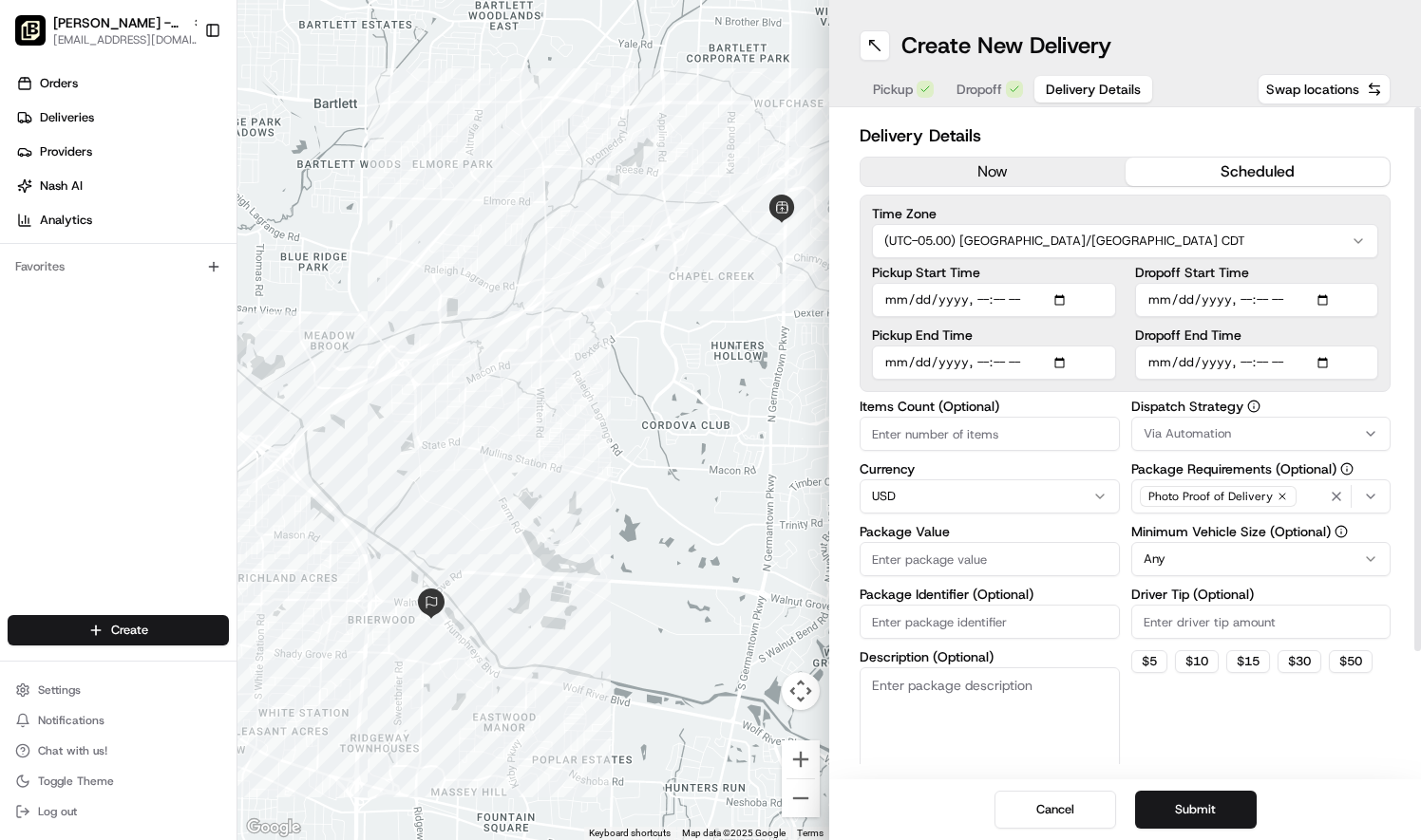
click at [1060, 300] on input "Pickup Start Time" at bounding box center [995, 299] width 244 height 34
click at [1062, 297] on input "Pickup Start Time" at bounding box center [995, 299] width 244 height 34
type input "2025-08-21T15:30"
click at [1008, 302] on input "Pickup Start Time" at bounding box center [995, 299] width 244 height 34
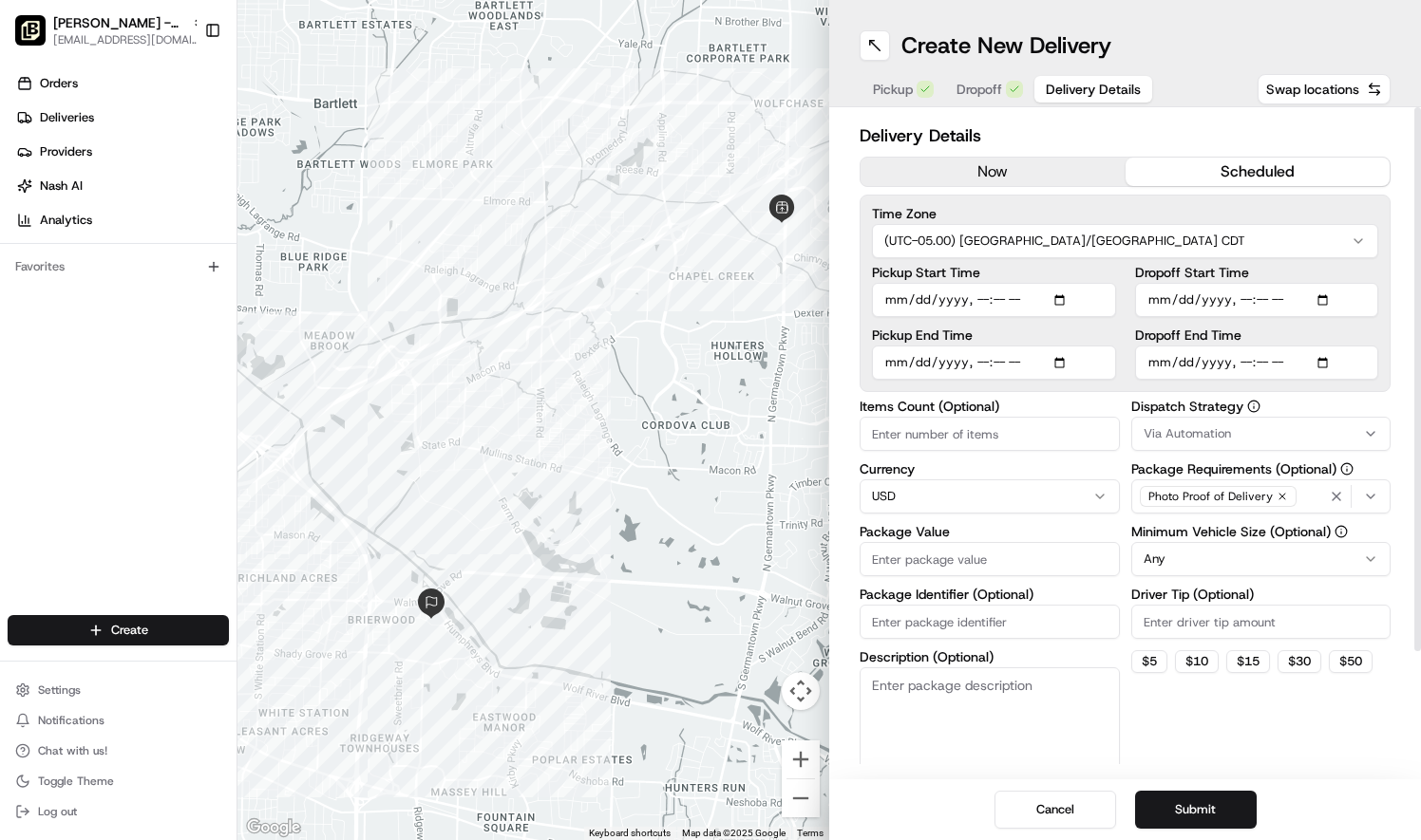
click at [979, 296] on input "Pickup Start Time" at bounding box center [995, 299] width 244 height 34
click at [997, 301] on input "Pickup Start Time" at bounding box center [995, 299] width 244 height 34
click at [944, 272] on label "Pickup Start Time" at bounding box center [995, 272] width 244 height 14
click at [944, 283] on input "Pickup Start Time" at bounding box center [995, 299] width 244 height 34
click at [962, 299] on input "Pickup Start Time" at bounding box center [995, 299] width 244 height 34
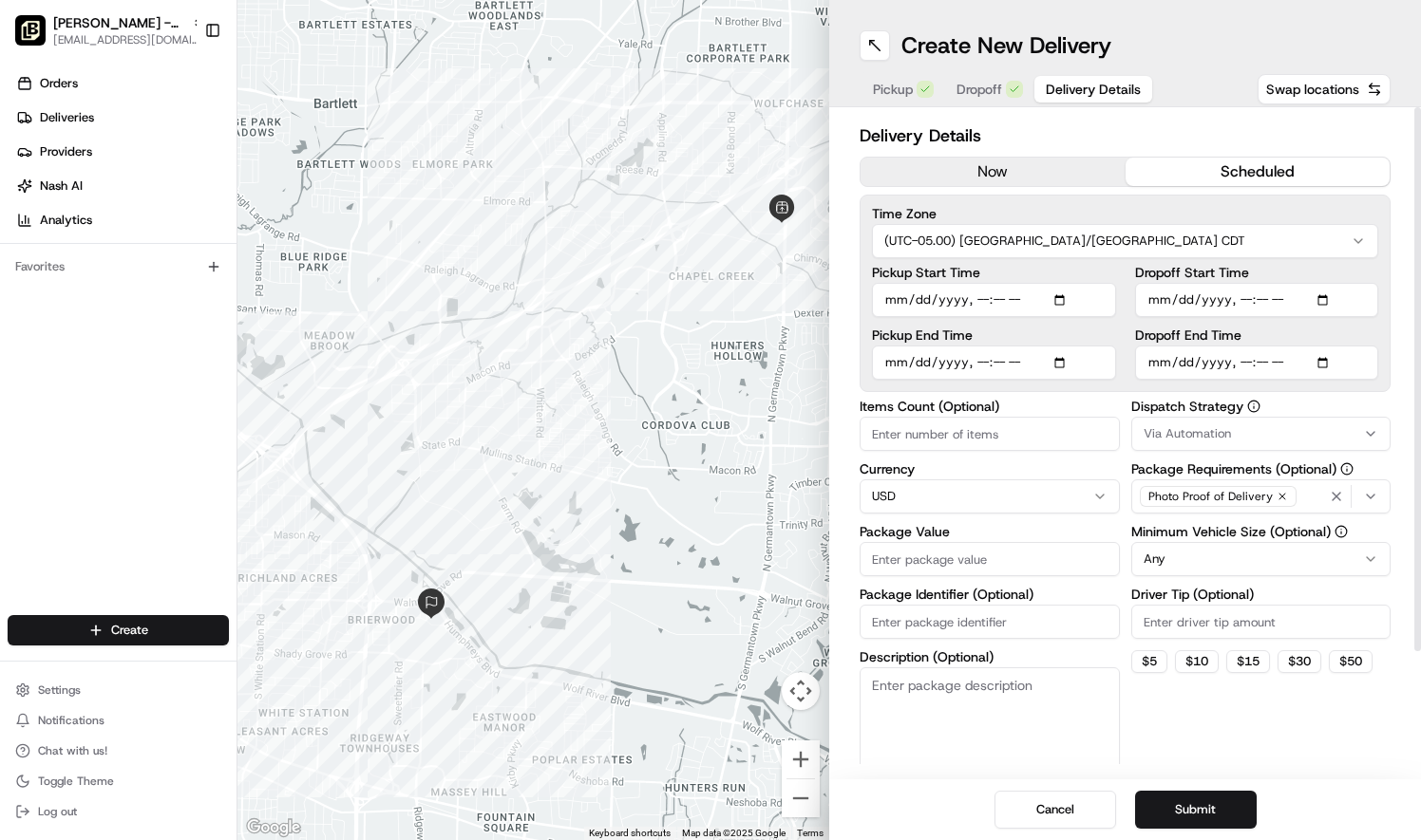
click at [899, 296] on input "Pickup Start Time" at bounding box center [995, 299] width 244 height 34
click at [1017, 296] on input "Pickup Start Time" at bounding box center [995, 299] width 244 height 34
click at [997, 297] on input "Pickup Start Time" at bounding box center [995, 299] width 244 height 34
click at [981, 298] on input "Pickup Start Time" at bounding box center [995, 299] width 244 height 34
click at [902, 366] on input "Pickup End Time" at bounding box center [995, 362] width 244 height 34
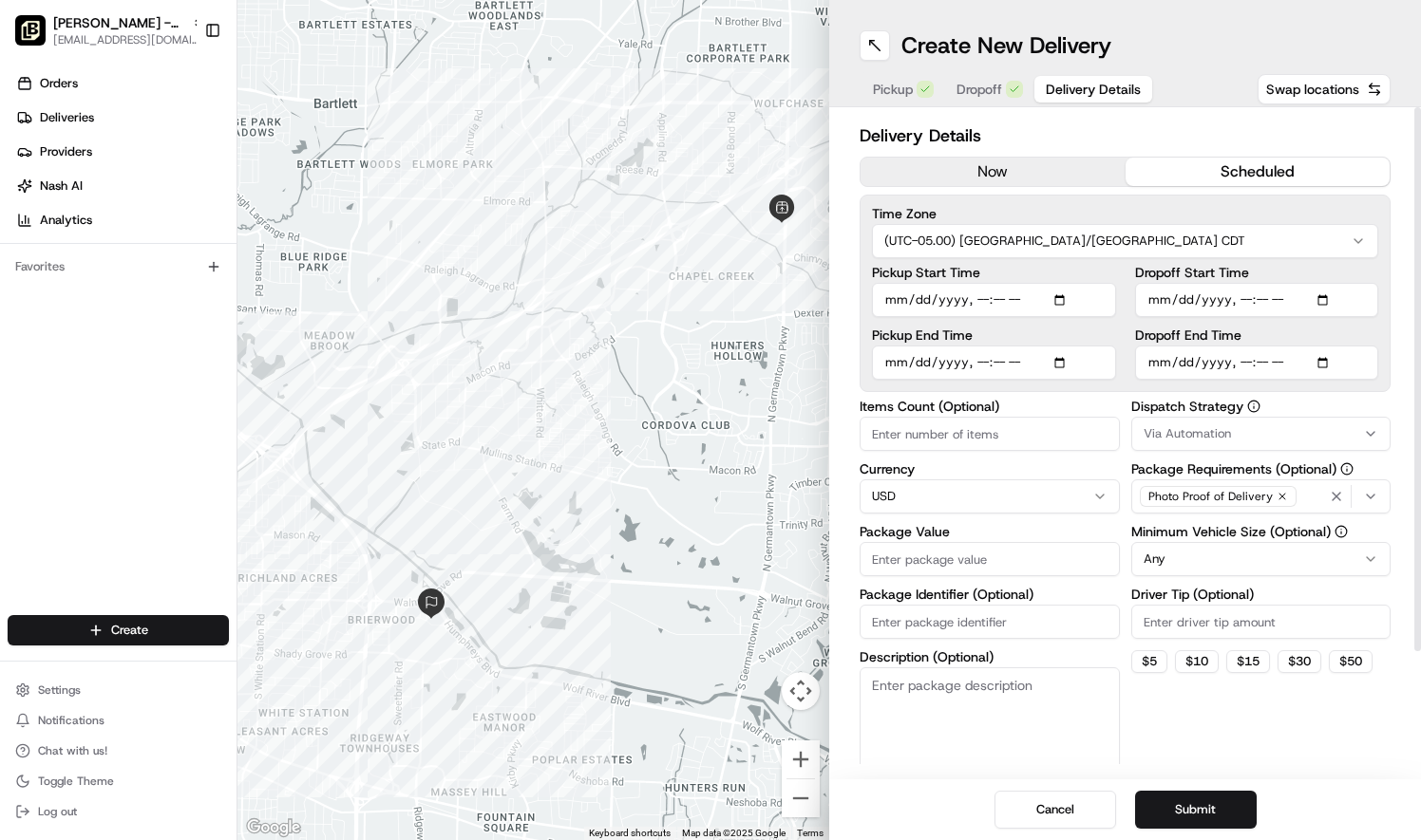
click at [1015, 298] on input "Pickup Start Time" at bounding box center [995, 299] width 244 height 34
type input "2025-08-21T10:10"
click at [964, 360] on input "Pickup End Time" at bounding box center [995, 362] width 244 height 34
click at [901, 363] on input "Pickup End Time" at bounding box center [995, 362] width 244 height 34
click at [981, 358] on input "Pickup End Time" at bounding box center [995, 362] width 244 height 34
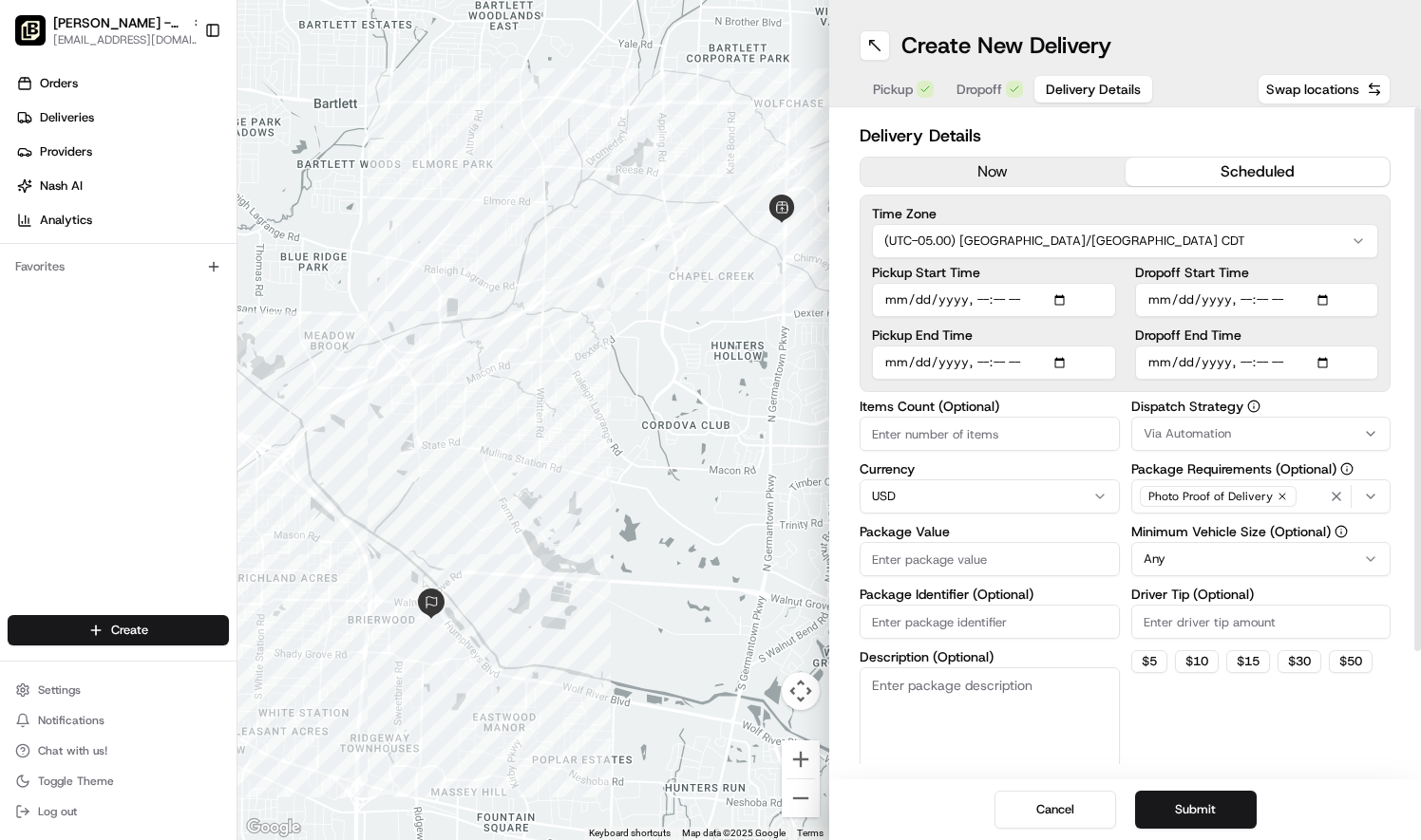
type input "2025-08-21T10:20"
click at [1170, 296] on input "Dropoff Start Time" at bounding box center [1257, 299] width 244 height 34
click at [1235, 294] on input "Dropoff Start Time" at bounding box center [1257, 299] width 244 height 34
type input "2025-08-21T10:40"
click at [1159, 361] on input "Dropoff End Time" at bounding box center [1257, 362] width 244 height 34
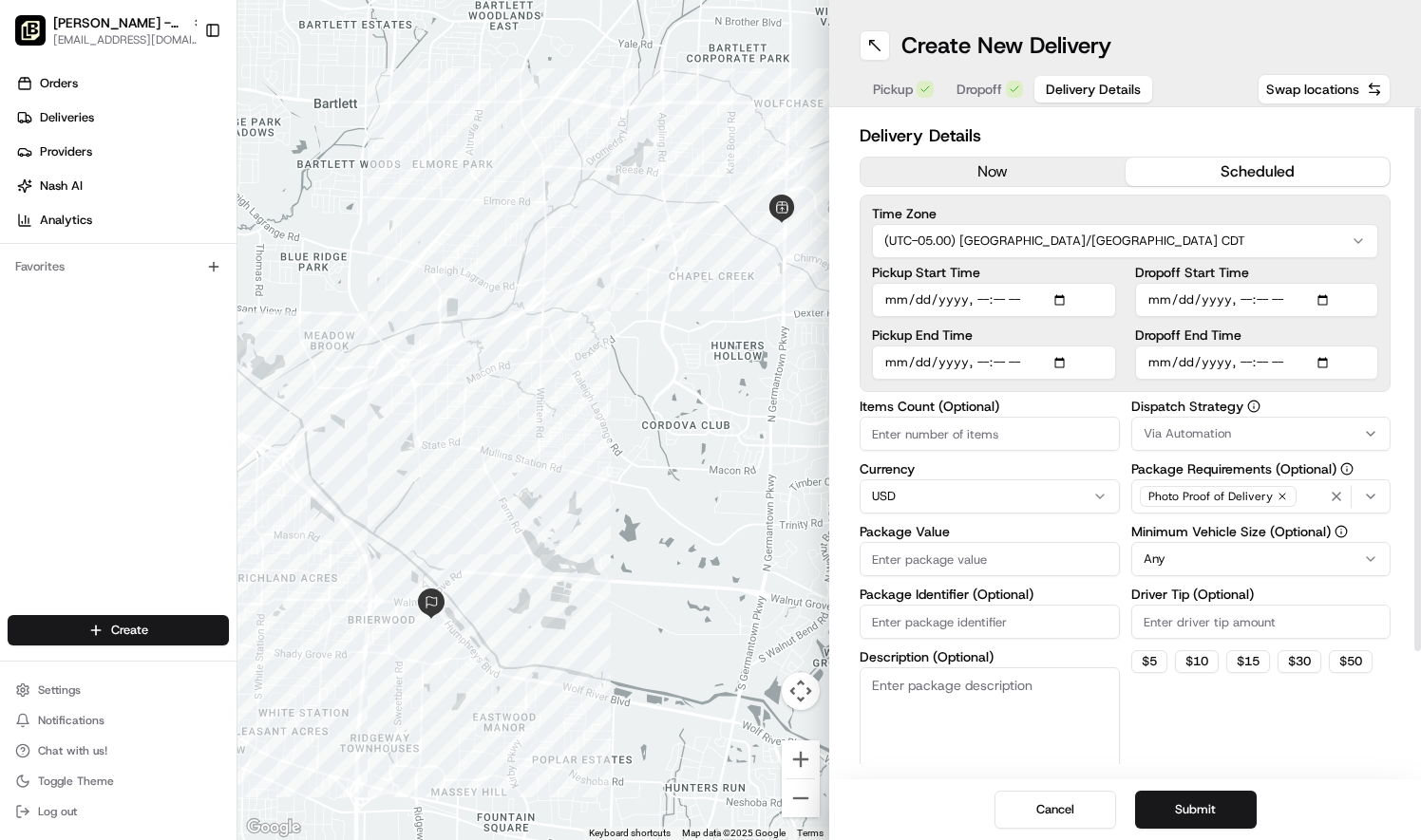
click at [1241, 357] on input "Dropoff End Time" at bounding box center [1257, 362] width 244 height 34
type input "2025-08-21T10:55"
click at [1003, 437] on input "Items Count (Optional)" at bounding box center [990, 433] width 261 height 34
click at [954, 557] on input "Package Value" at bounding box center [990, 559] width 261 height 34
type input "600"
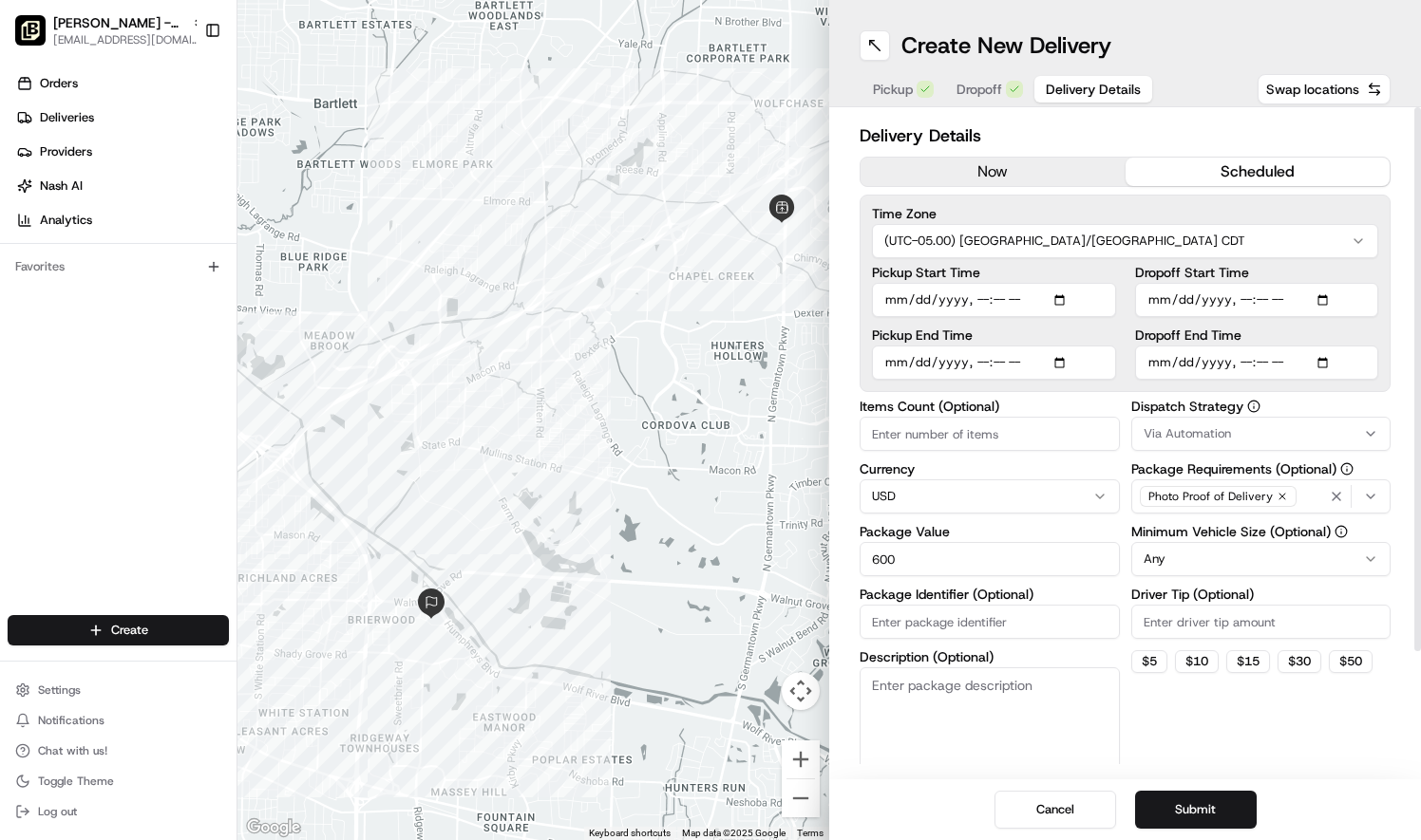
click at [1028, 434] on input "Items Count (Optional)" at bounding box center [990, 433] width 261 height 34
type input "1"
click at [1216, 812] on button "Submit" at bounding box center [1195, 809] width 121 height 38
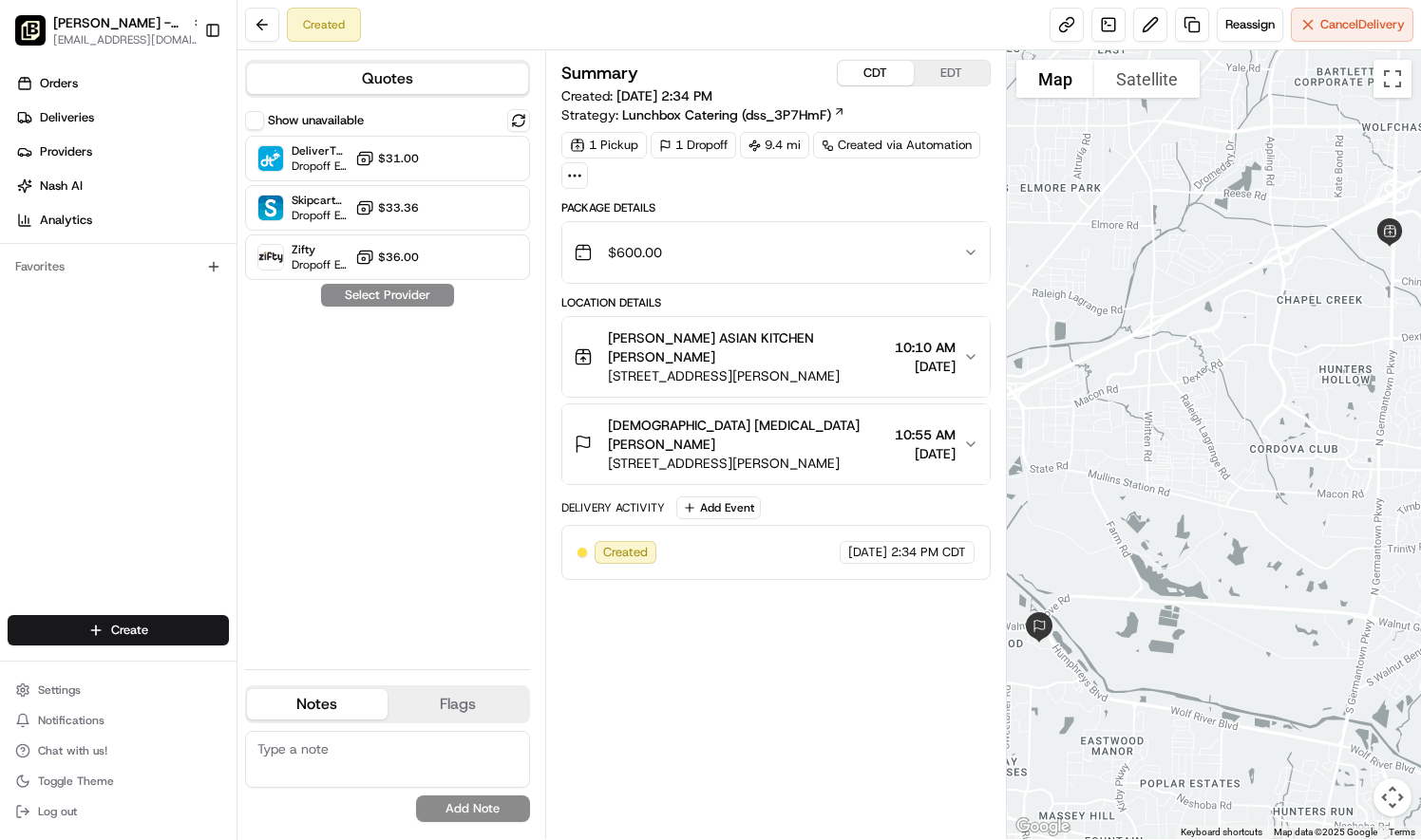
click at [874, 78] on button "CDT" at bounding box center [875, 73] width 76 height 24
click at [433, 168] on div "DeliverThat Dropoff ETA - $31.00" at bounding box center [388, 158] width 285 height 46
click at [427, 298] on button "Assign Provider" at bounding box center [387, 296] width 135 height 23
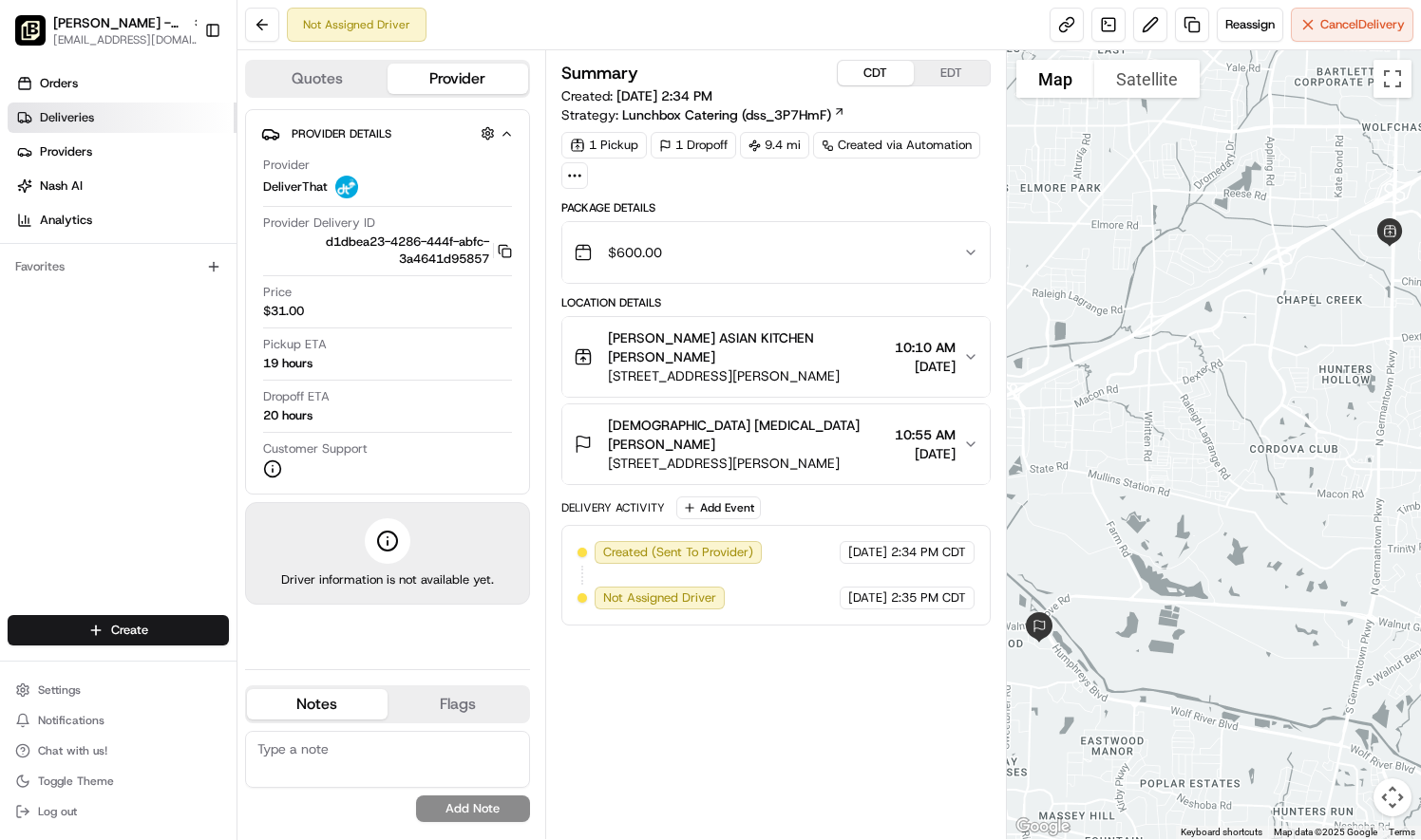
click at [62, 114] on span "Deliveries" at bounding box center [67, 118] width 54 height 17
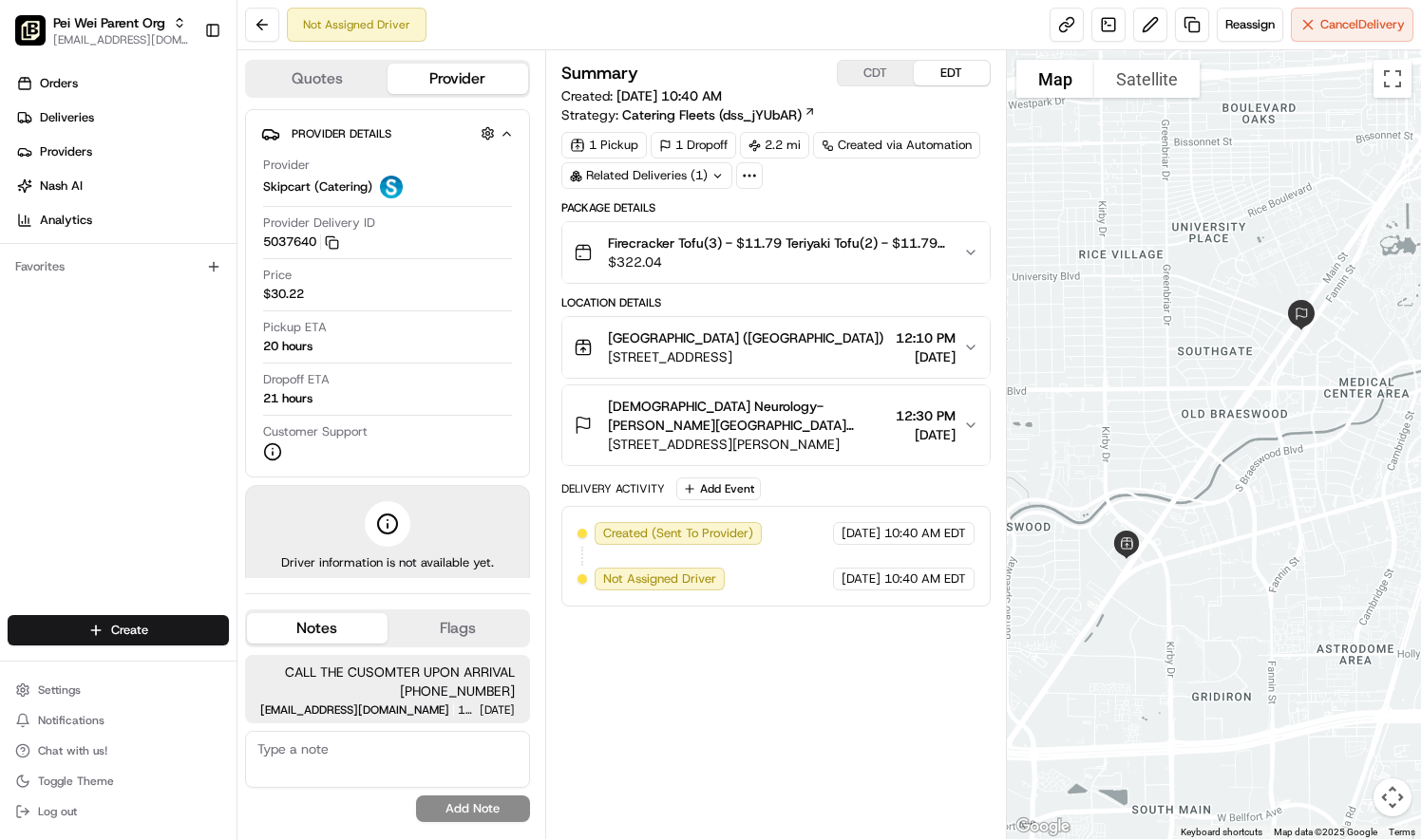
click at [889, 74] on button "CDT" at bounding box center [875, 73] width 76 height 24
